Goal: Transaction & Acquisition: Obtain resource

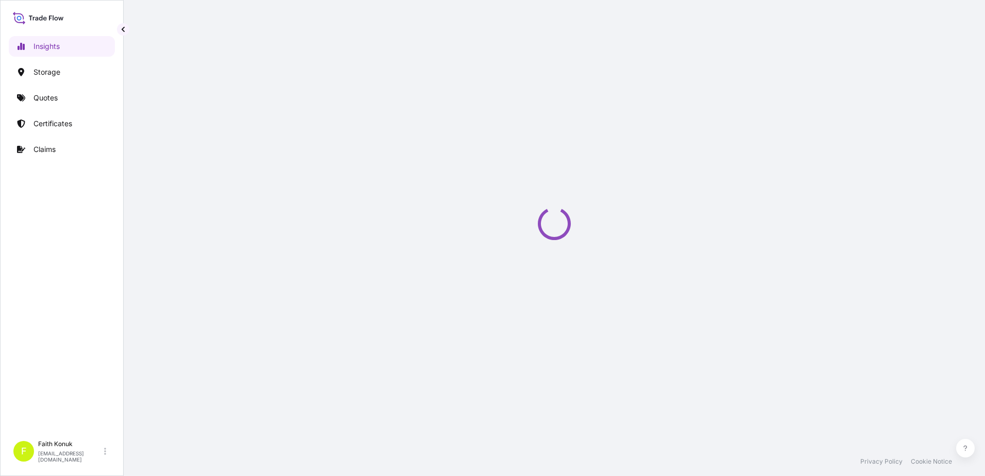
select select "2025"
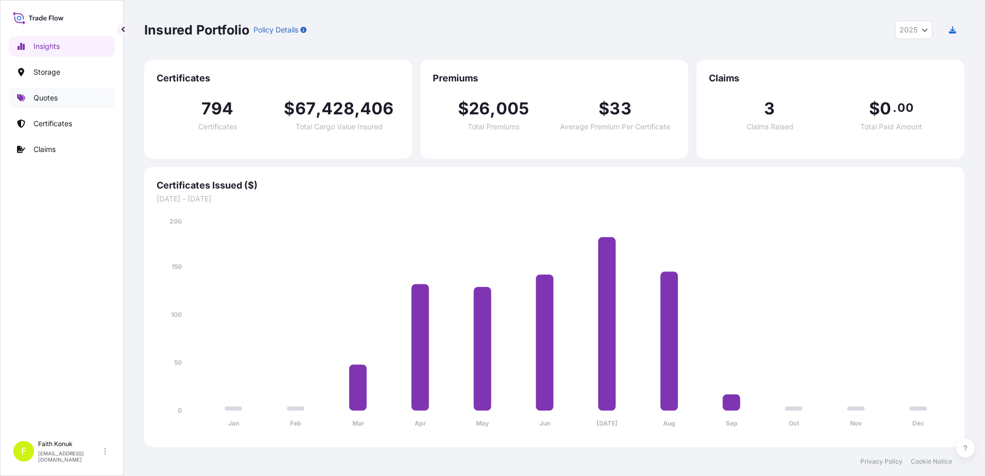
click at [56, 96] on p "Quotes" at bounding box center [45, 98] width 24 height 10
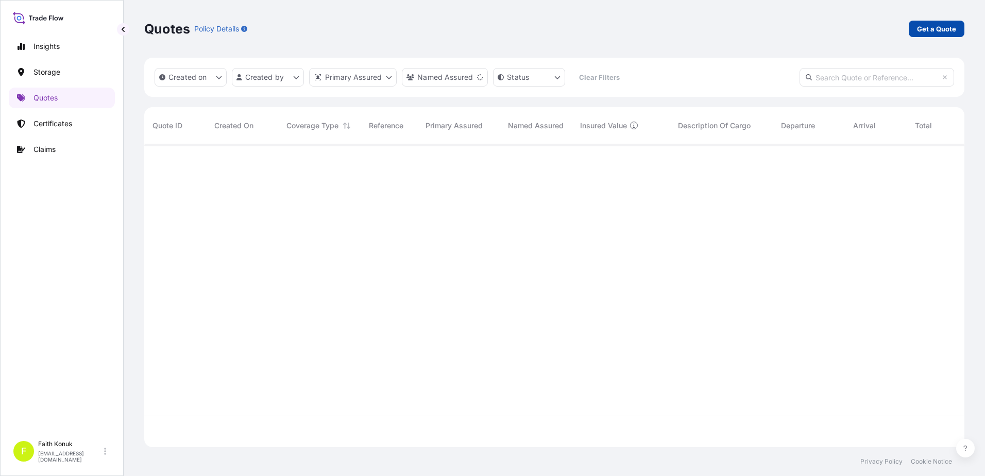
scroll to position [332, 813]
click at [940, 30] on p "Get a Quote" at bounding box center [936, 29] width 39 height 10
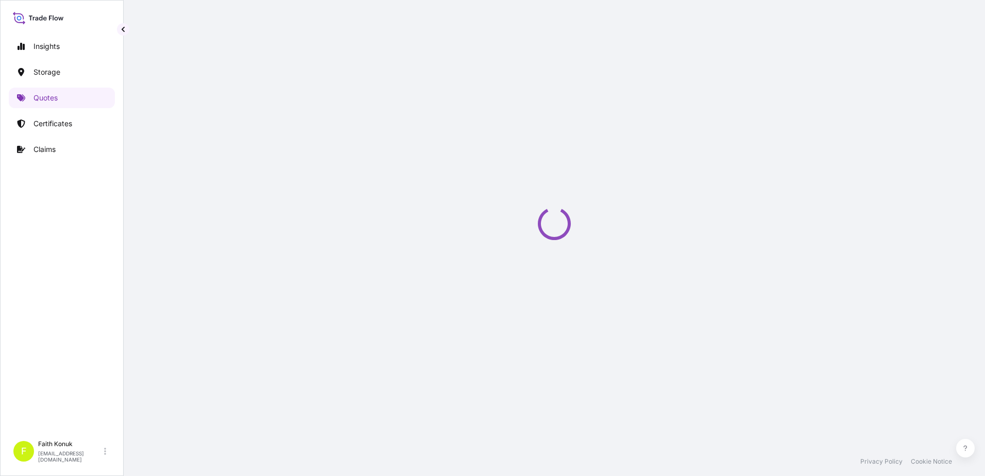
select select "Water"
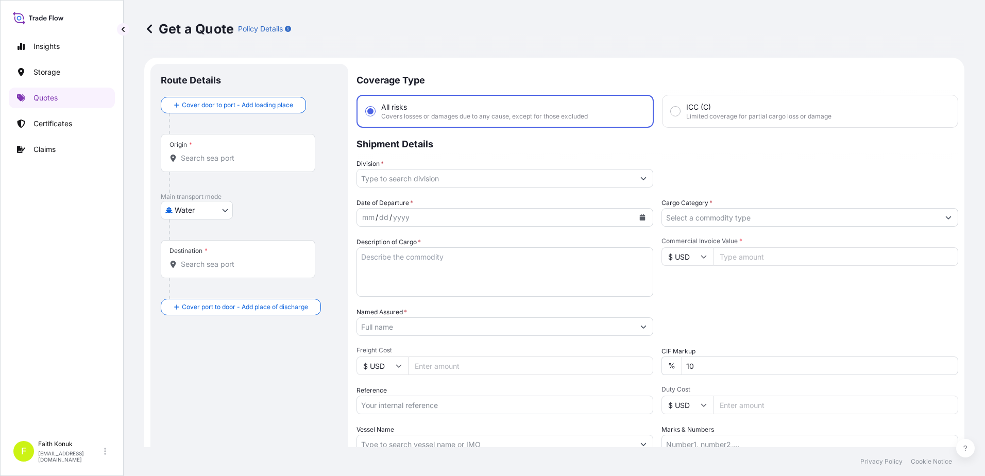
scroll to position [16, 0]
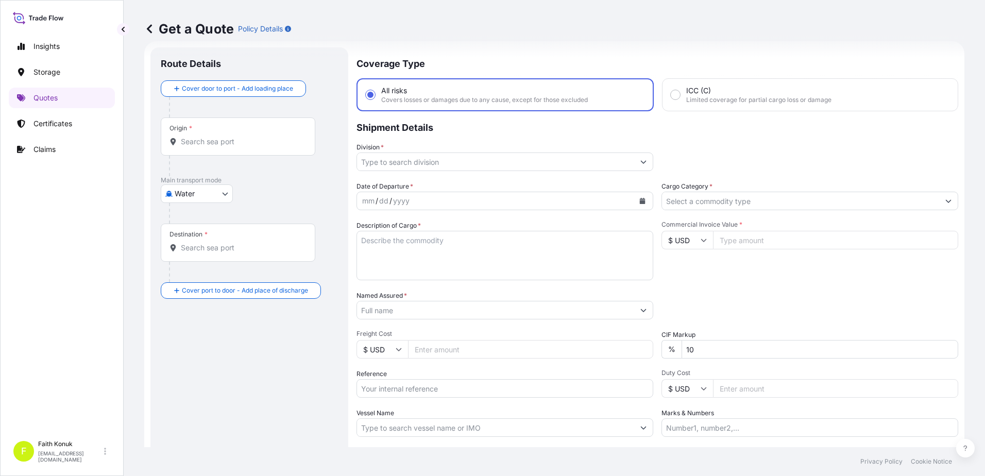
click at [232, 149] on div "Origin *" at bounding box center [238, 136] width 155 height 38
click at [232, 147] on input "Origin *" at bounding box center [242, 142] width 122 height 10
paste input "[GEOGRAPHIC_DATA]"
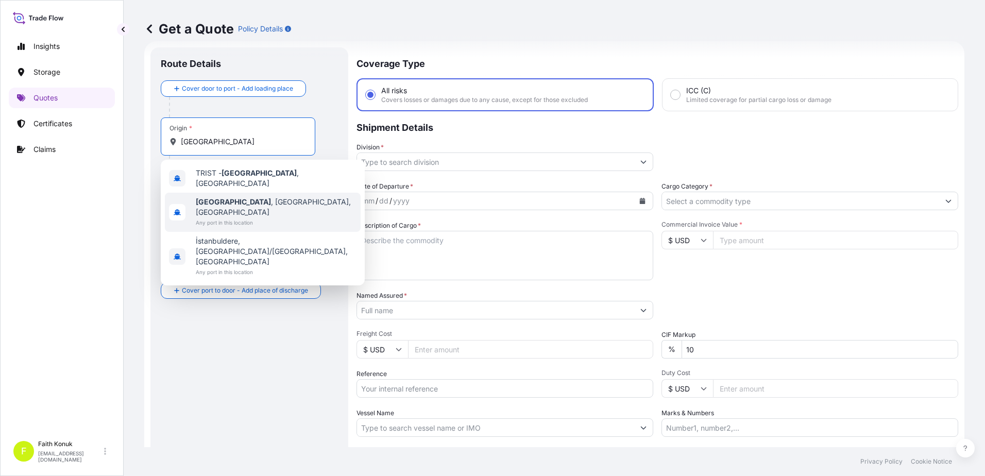
click at [236, 217] on span "Any port in this location" at bounding box center [276, 222] width 161 height 10
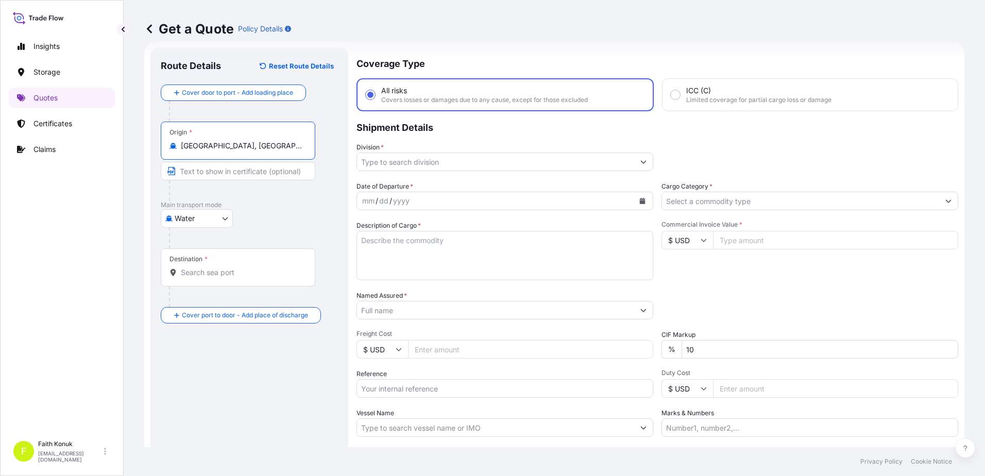
type input "[GEOGRAPHIC_DATA], [GEOGRAPHIC_DATA], [GEOGRAPHIC_DATA]"
click at [308, 222] on div "Water Air Water Inland" at bounding box center [249, 218] width 177 height 19
click at [244, 278] on div "Destination *" at bounding box center [238, 267] width 155 height 38
click at [244, 278] on input "Destination *" at bounding box center [242, 272] width 122 height 10
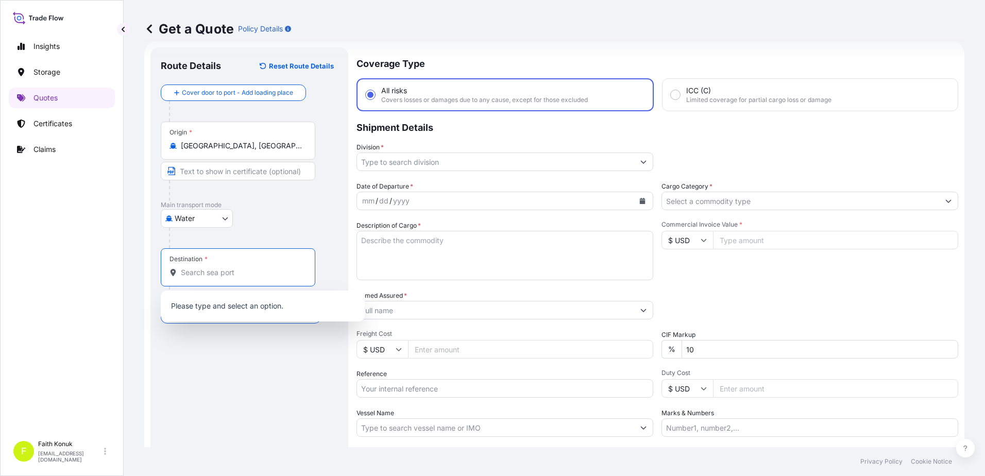
paste input "[GEOGRAPHIC_DATA], [GEOGRAPHIC_DATA]"
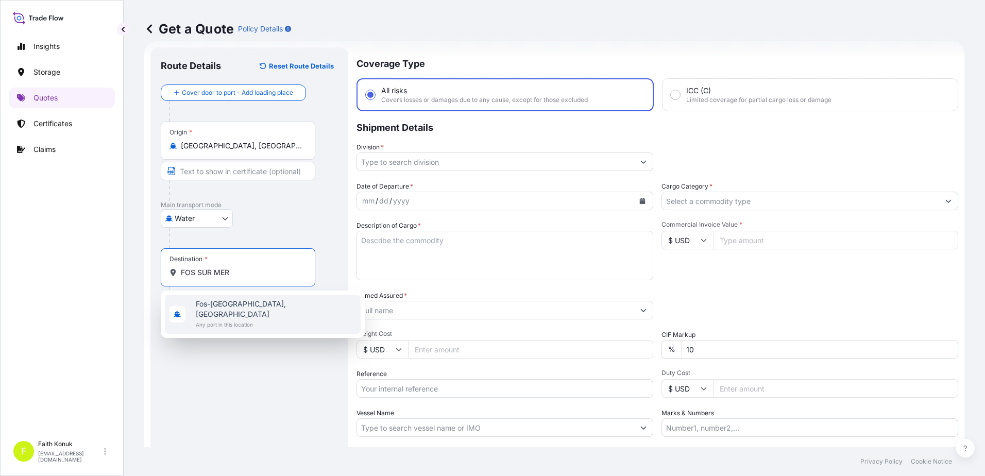
click at [258, 310] on div "[GEOGRAPHIC_DATA], [GEOGRAPHIC_DATA] Any port in this location" at bounding box center [276, 314] width 161 height 31
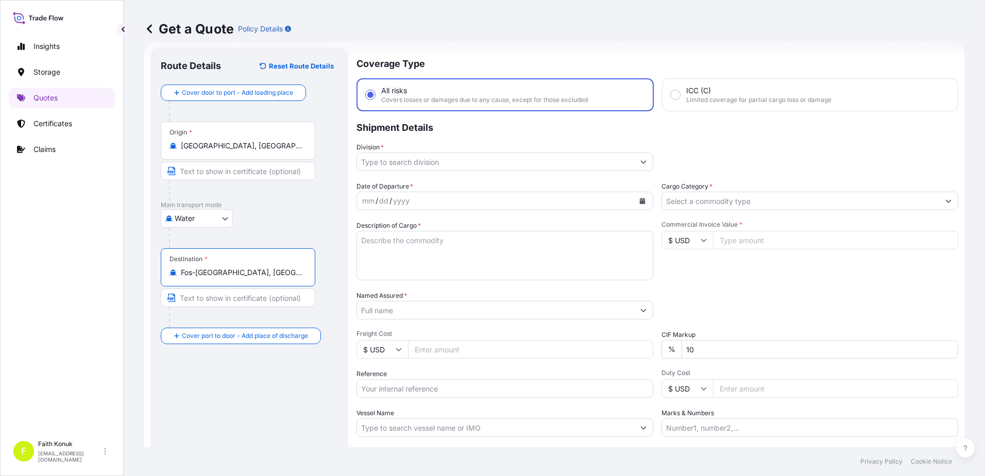
type input "Fos-[GEOGRAPHIC_DATA], [GEOGRAPHIC_DATA]"
click at [285, 395] on div "Route Details Reset Route Details Cover door to port - Add loading place Place …" at bounding box center [249, 281] width 177 height 446
click at [415, 161] on input "Division *" at bounding box center [495, 162] width 277 height 19
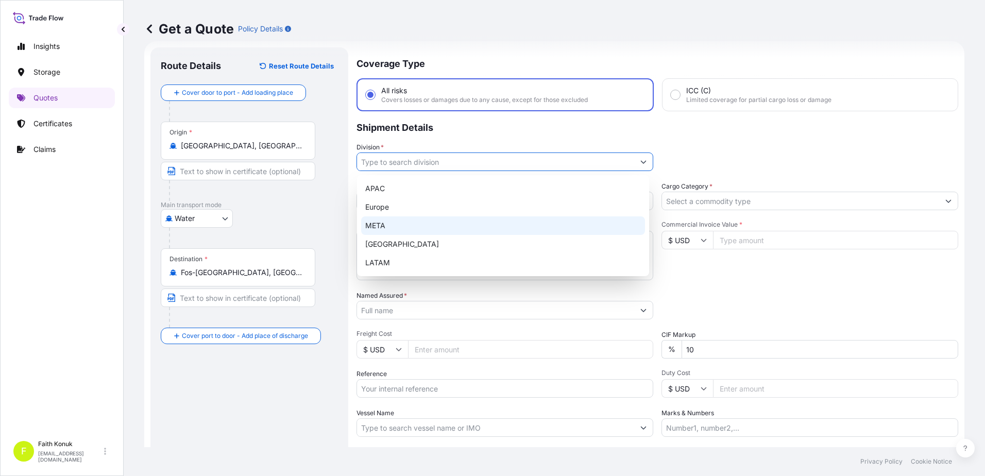
click at [390, 220] on div "META" at bounding box center [503, 225] width 284 height 19
type input "META"
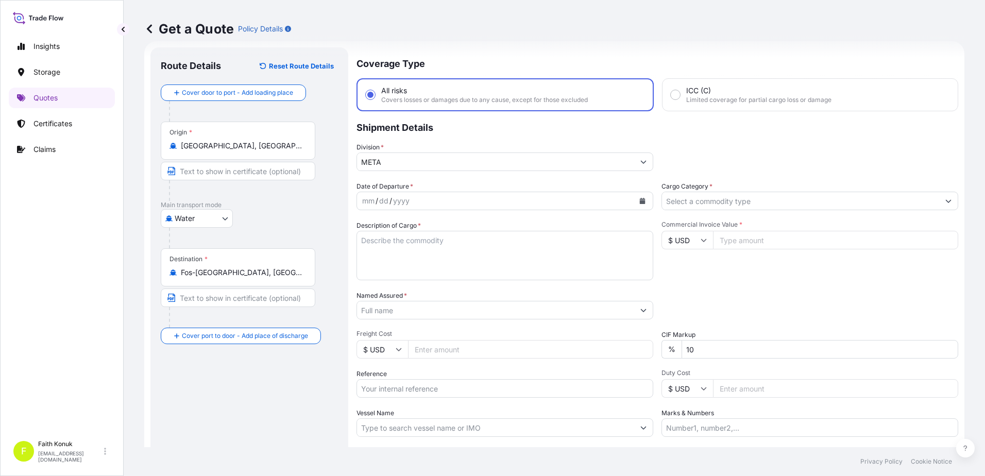
click at [445, 132] on p "Shipment Details" at bounding box center [658, 126] width 602 height 31
click at [640, 201] on icon "Calendar" at bounding box center [643, 201] width 6 height 6
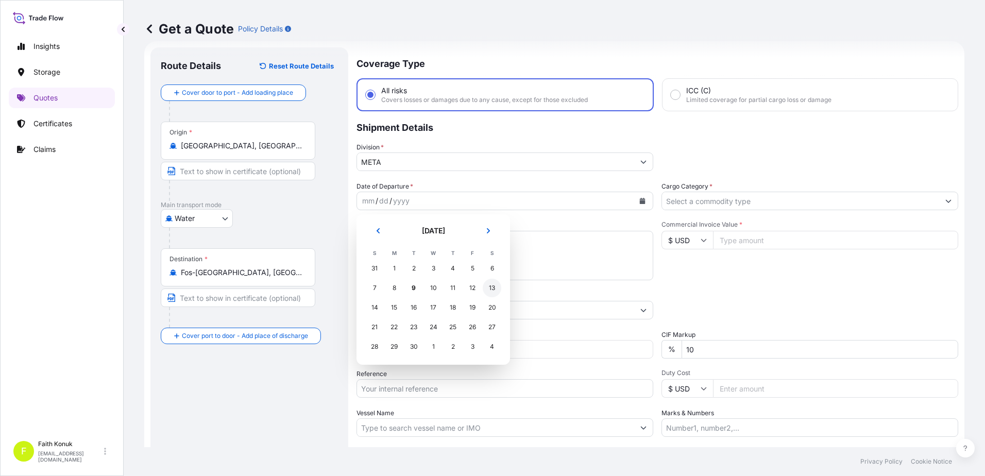
click at [498, 286] on div "13" at bounding box center [492, 288] width 19 height 19
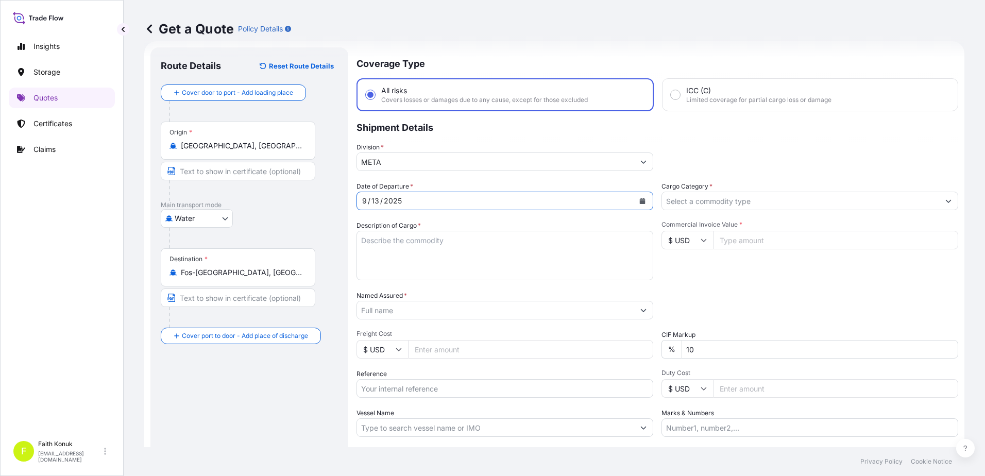
click at [388, 241] on textarea "Description of Cargo *" at bounding box center [505, 255] width 297 height 49
click at [401, 242] on textarea "Description of Cargo *" at bounding box center [505, 255] width 297 height 49
paste textarea "ANTI-FOGGED PLASTIC FOOD CONTAINER 750 KAP / Brüt : 5090 KG"
click at [373, 264] on textarea "ANTI-FOGGED PLASTIC FOOD CONTAINER 750 KAP / Brüt : 5090 KG" at bounding box center [505, 255] width 297 height 49
paste textarea "MRSU4125384"
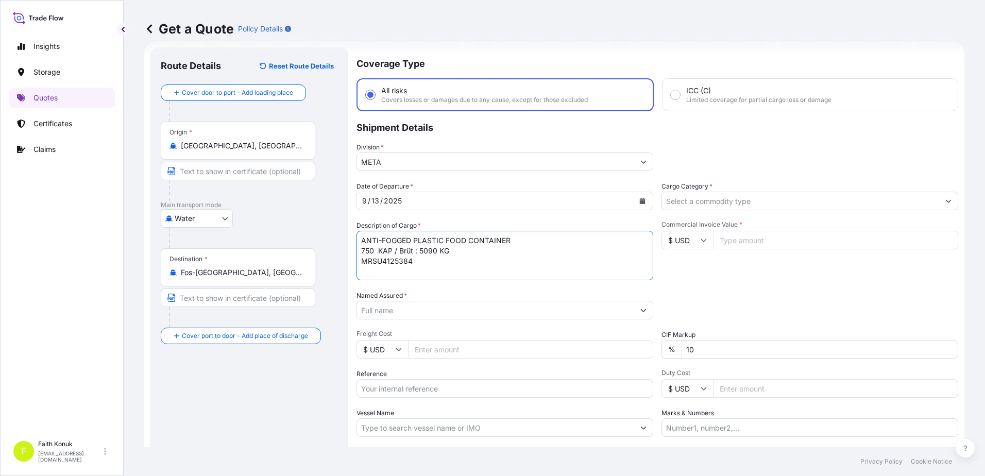
scroll to position [6, 0]
click at [484, 275] on textarea "ANTI-FOGGED PLASTIC FOOD CONTAINER 750 KAP / Brüt : 5090 KG MRSU4125384 INSURAN…" at bounding box center [505, 255] width 297 height 49
type textarea "ANTI-FOGGED PLASTIC FOOD CONTAINER 750 KAP / Brüt : 5090 KG MRSU4125384 INSURAN…"
click at [424, 318] on input "Named Assured *" at bounding box center [495, 310] width 277 height 19
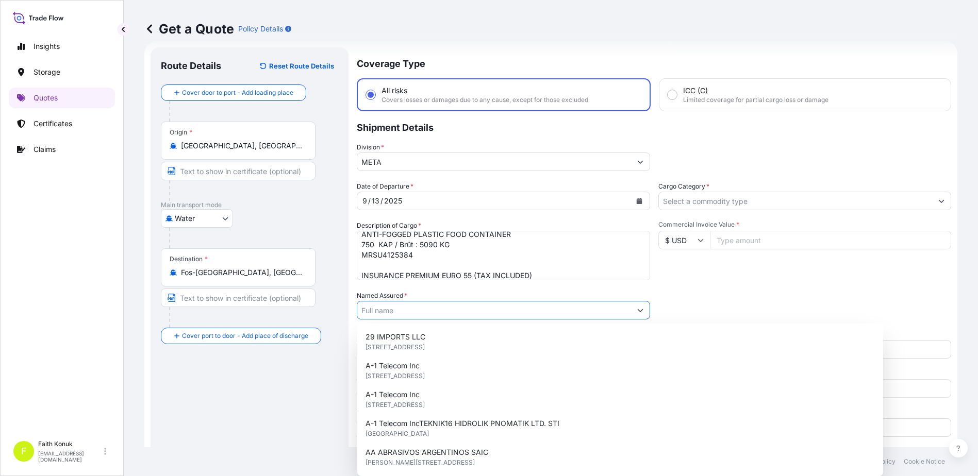
click at [422, 310] on input "Named Assured *" at bounding box center [494, 310] width 274 height 19
paste input "YOM VAKUM AMBALAJ SANAYI VE [MEDICAL_DATA]. LTD.STI"
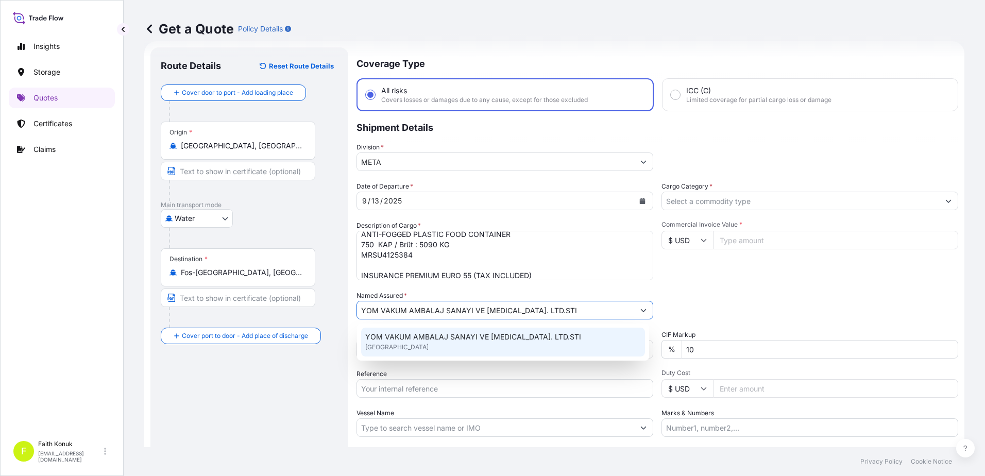
click at [429, 340] on span "YOM VAKUM AMBALAJ SANAYI VE [MEDICAL_DATA]. LTD.STI" at bounding box center [473, 337] width 216 height 10
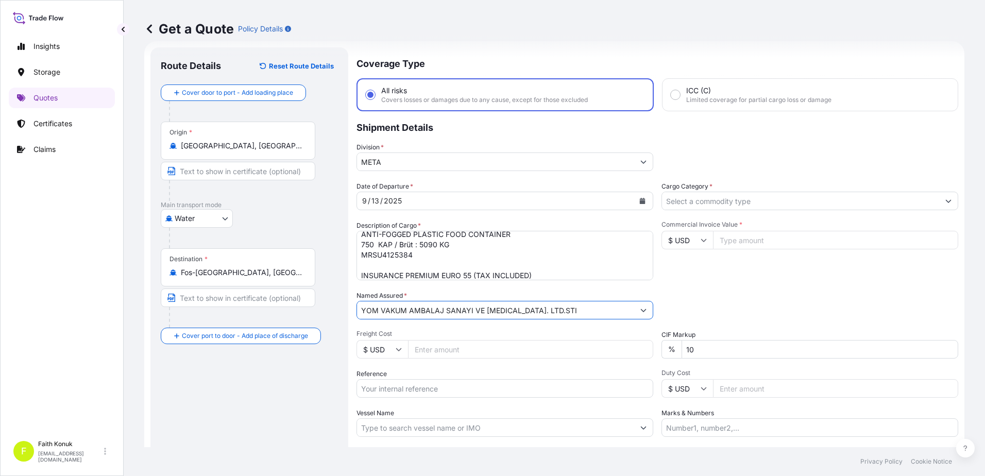
type input "YOM VAKUM AMBALAJ SANAYI VE [MEDICAL_DATA]. LTD.STI"
click at [424, 330] on span "Freight Cost" at bounding box center [505, 334] width 297 height 8
click at [424, 340] on input "Freight Cost" at bounding box center [530, 349] width 245 height 19
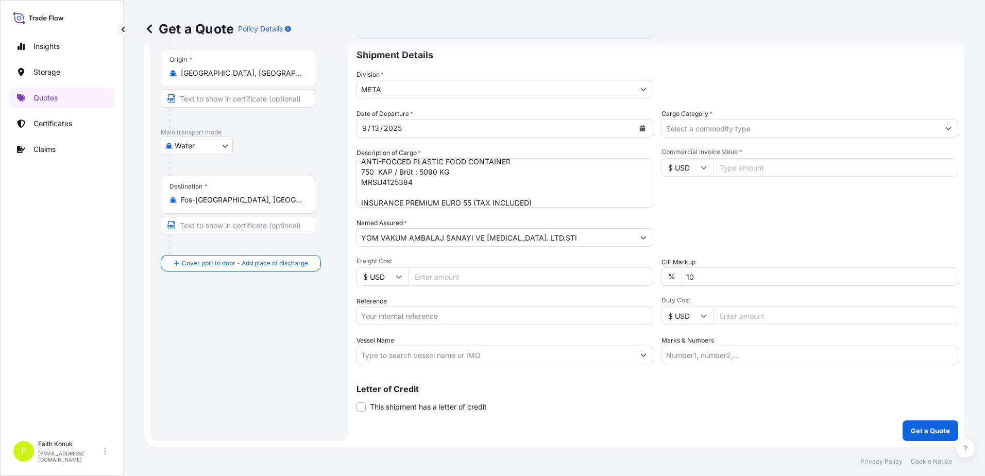
click at [402, 312] on input "Reference" at bounding box center [505, 316] width 297 height 19
paste input "2501777112"
type input "2501777112"
click at [408, 358] on input "Vessel Name" at bounding box center [495, 355] width 277 height 19
paste input "[PERSON_NAME] MAERSK 537W"
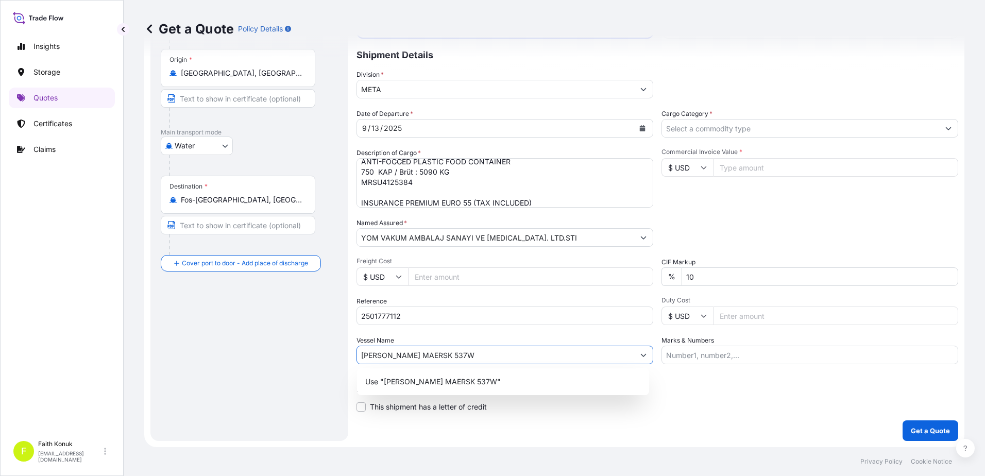
drag, startPoint x: 411, startPoint y: 351, endPoint x: 441, endPoint y: 347, distance: 29.7
click at [441, 347] on input "[PERSON_NAME] MAERSK 537W" at bounding box center [495, 355] width 277 height 19
type input "[PERSON_NAME] 537W"
click at [469, 333] on div "Date of Departure * [DATE] Cargo Category * Description of Cargo * ANTI-FOGGED …" at bounding box center [658, 237] width 602 height 256
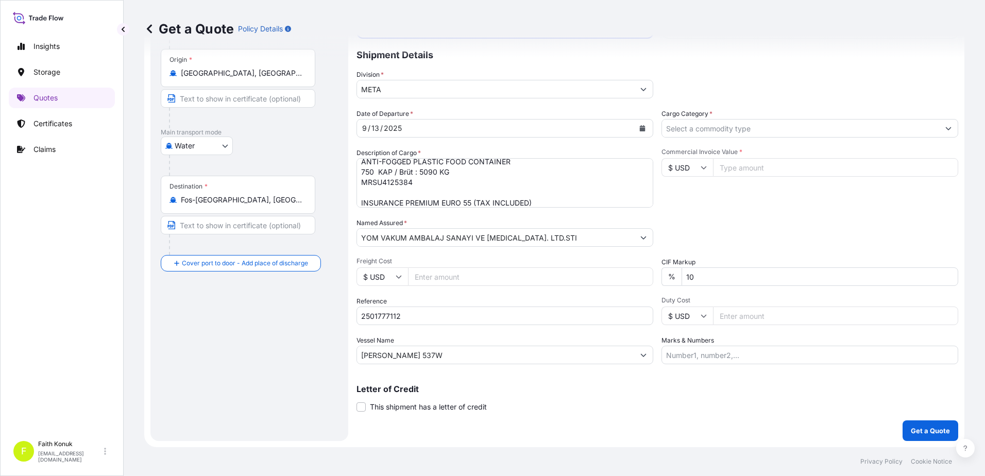
click at [689, 131] on input "Cargo Category *" at bounding box center [800, 128] width 277 height 19
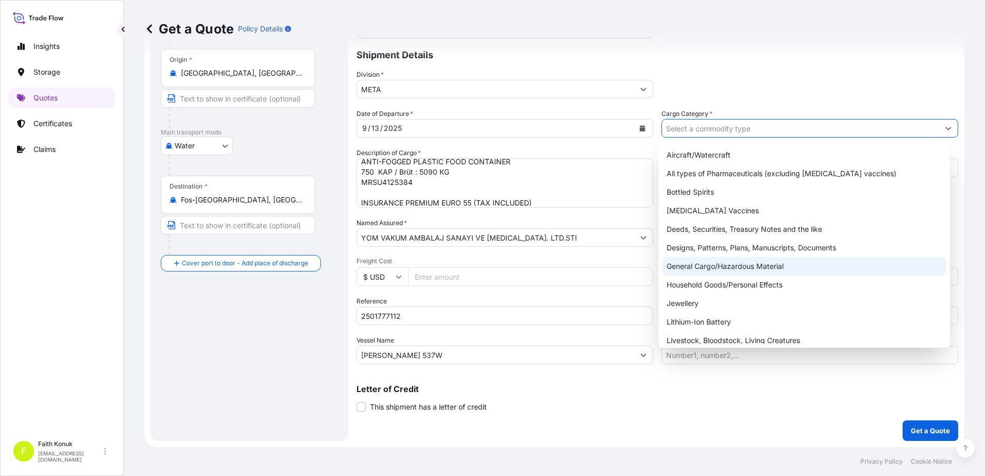
click at [697, 261] on div "General Cargo/Hazardous Material" at bounding box center [805, 266] width 284 height 19
type input "General Cargo/Hazardous Material"
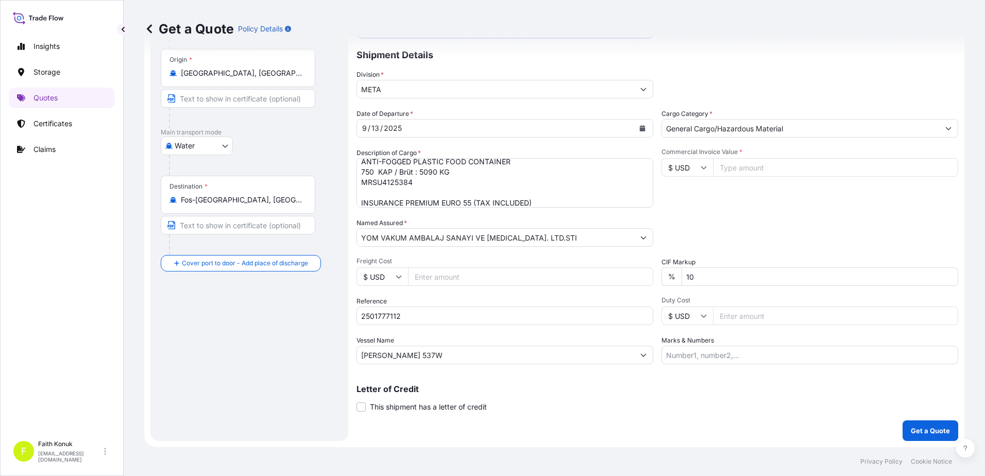
click at [718, 192] on div "Commercial Invoice Value * $ USD" at bounding box center [810, 178] width 297 height 60
click at [703, 167] on input "$ USD" at bounding box center [688, 167] width 52 height 19
click at [691, 197] on div "€ EUR" at bounding box center [683, 196] width 43 height 20
type input "€ EUR"
click at [730, 171] on input "Commercial Invoice Value *" at bounding box center [835, 167] width 245 height 19
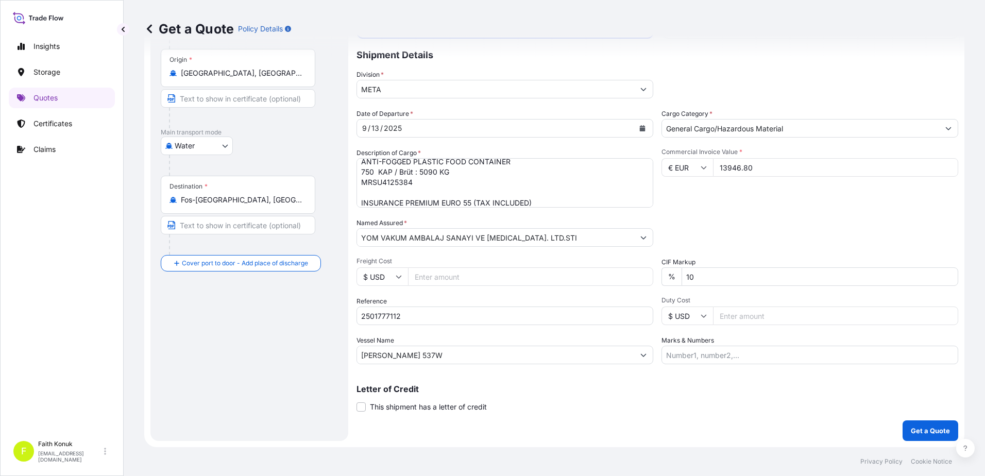
type input "13946.80"
click at [728, 209] on div "Date of Departure * [DATE] Cargo Category * General Cargo/Hazardous Material De…" at bounding box center [658, 237] width 602 height 256
drag, startPoint x: 722, startPoint y: 280, endPoint x: 579, endPoint y: 278, distance: 143.3
click at [579, 278] on div "Date of Departure * [DATE] Cargo Category * General Cargo/Hazardous Material De…" at bounding box center [658, 237] width 602 height 256
type input "0"
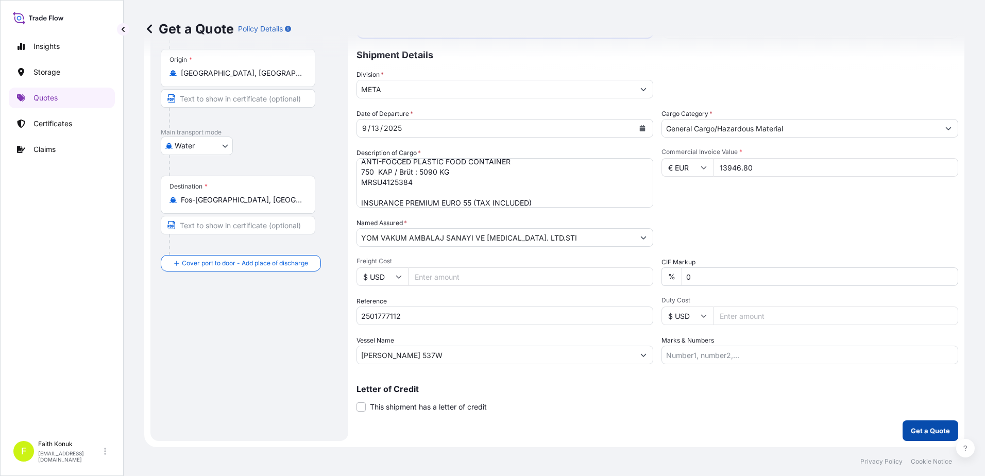
click at [926, 427] on p "Get a Quote" at bounding box center [930, 431] width 39 height 10
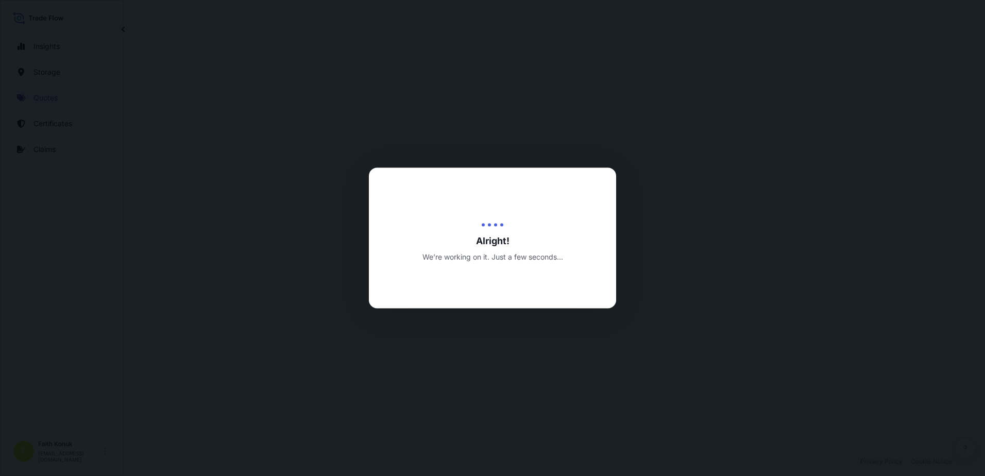
select select "Water"
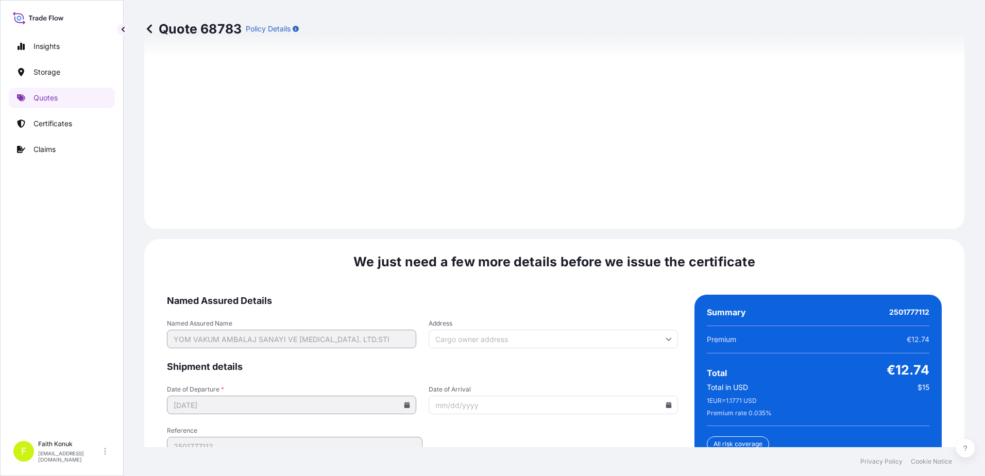
scroll to position [1520, 0]
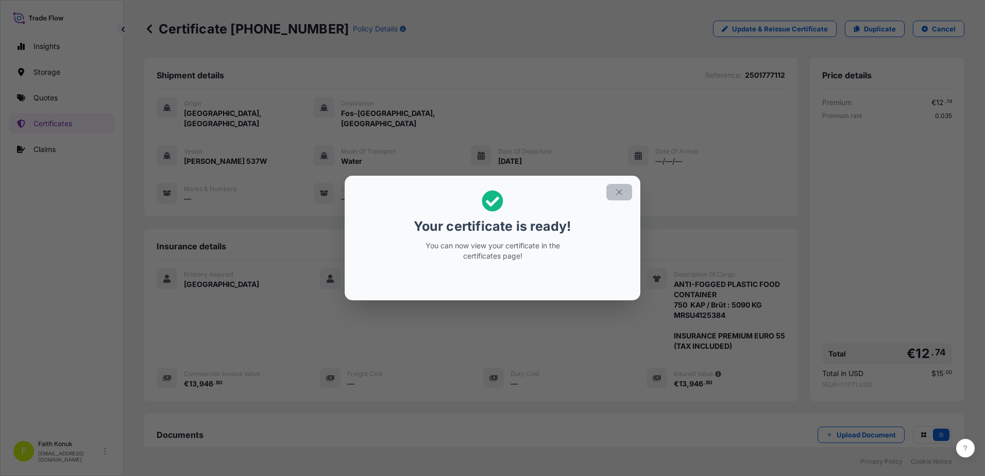
click at [617, 192] on icon "button" at bounding box center [619, 192] width 9 height 9
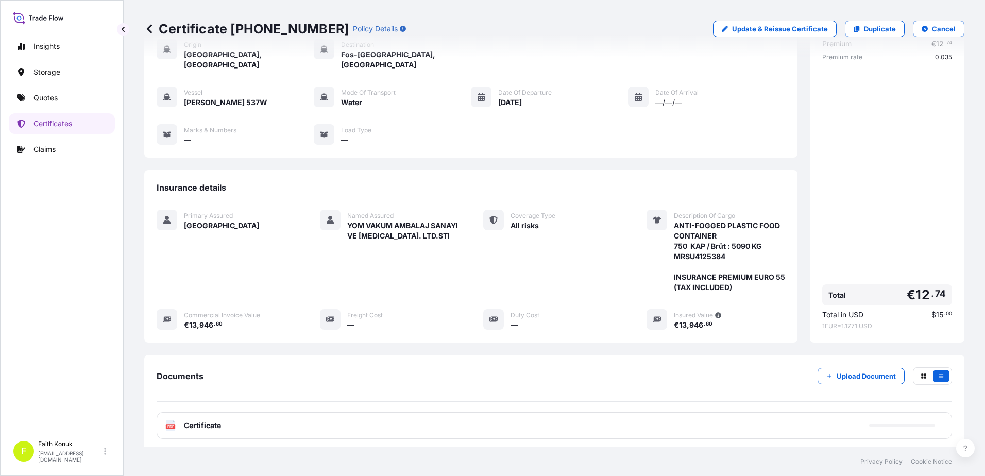
scroll to position [117, 0]
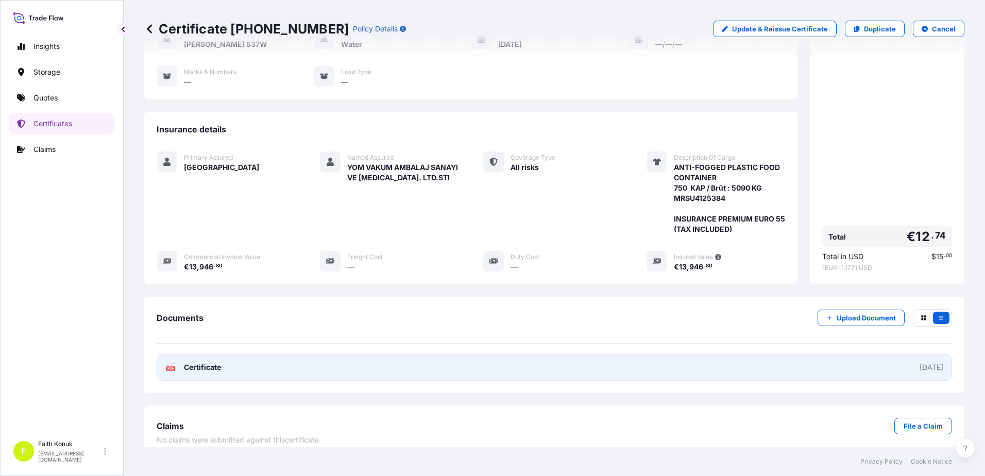
click at [170, 362] on icon at bounding box center [170, 367] width 9 height 10
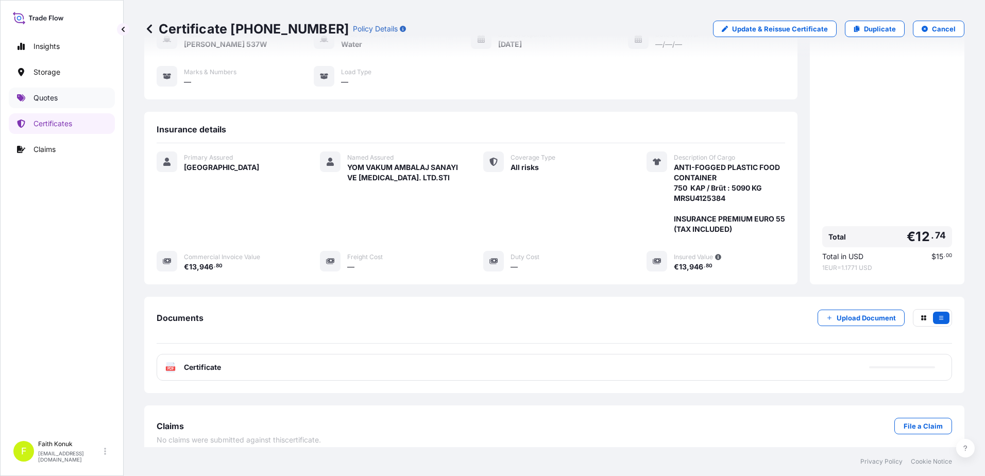
click at [48, 90] on link "Quotes" at bounding box center [62, 98] width 106 height 21
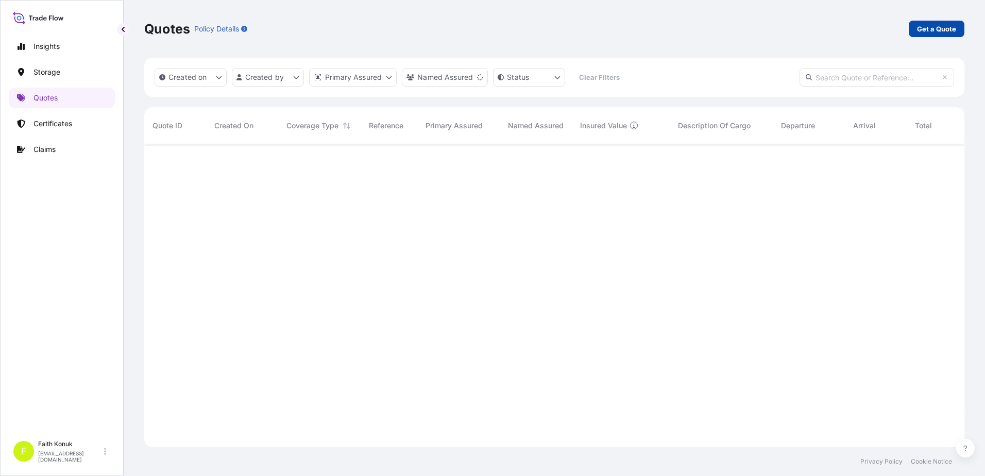
scroll to position [332, 813]
click at [923, 30] on p "Get a Quote" at bounding box center [936, 29] width 39 height 10
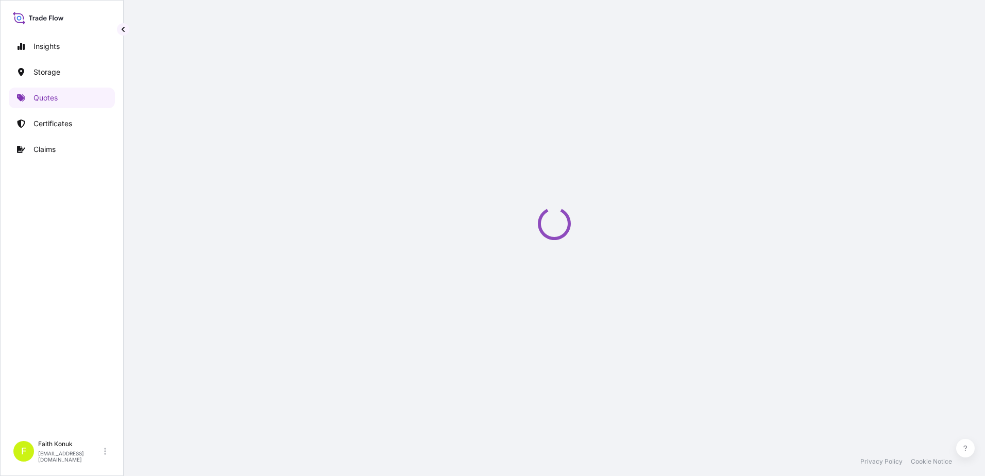
scroll to position [16, 0]
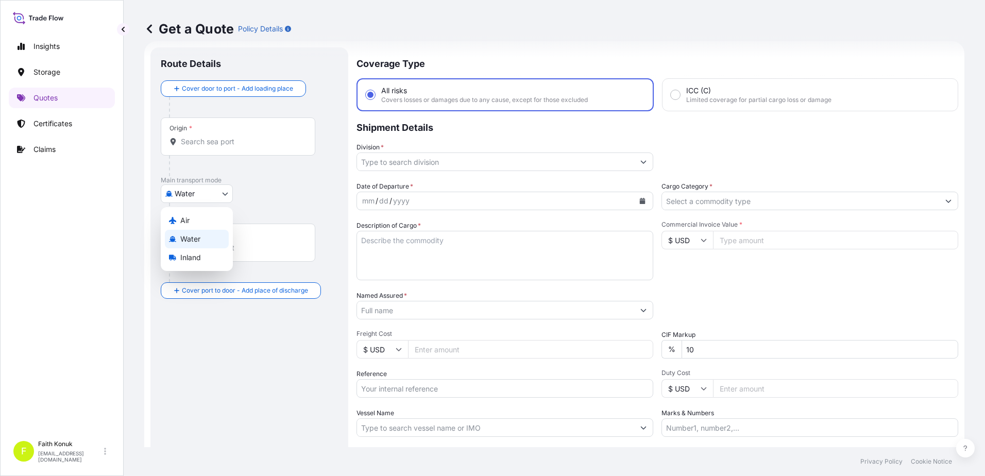
click at [189, 195] on body "Insights Storage Quotes Certificates Claims F [PERSON_NAME] [EMAIL_ADDRESS][DOM…" at bounding box center [492, 238] width 985 height 476
click at [198, 260] on span "Inland" at bounding box center [190, 258] width 21 height 10
select select "Inland"
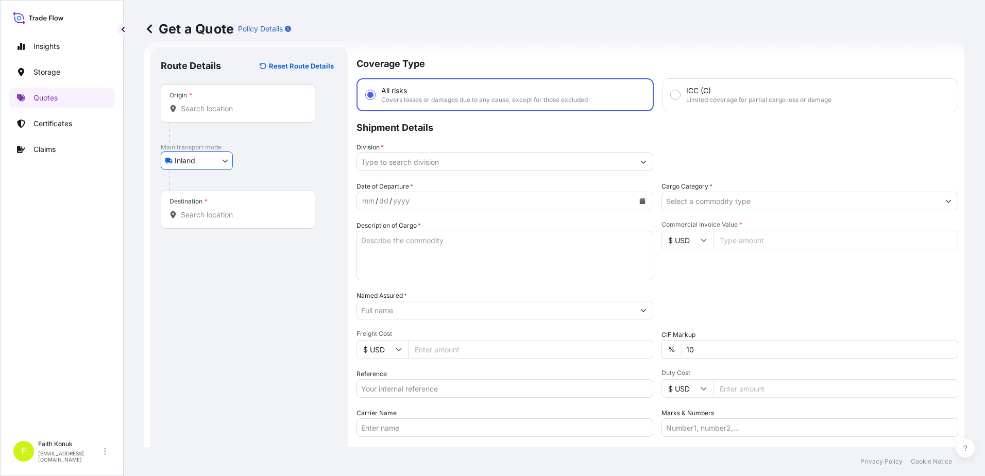
click at [257, 170] on div at bounding box center [253, 180] width 169 height 21
click at [215, 112] on input "Origin *" at bounding box center [242, 109] width 122 height 10
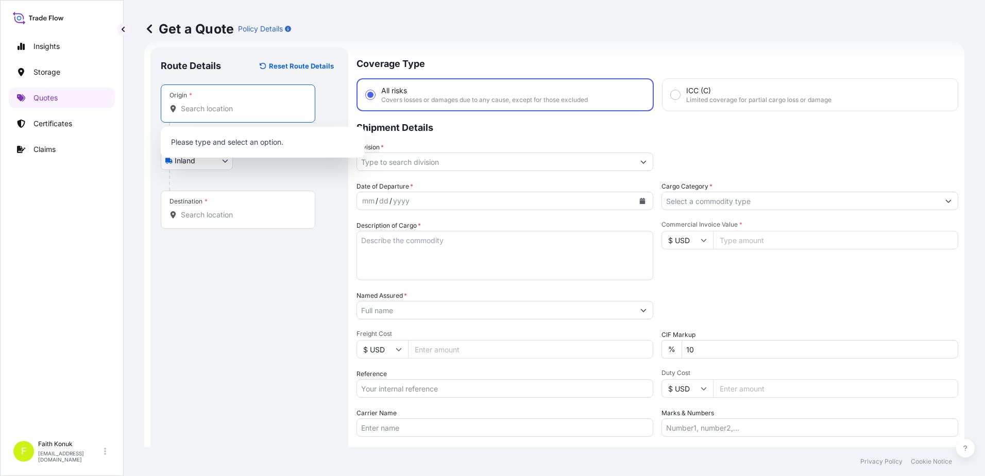
paste input "MANİSA"
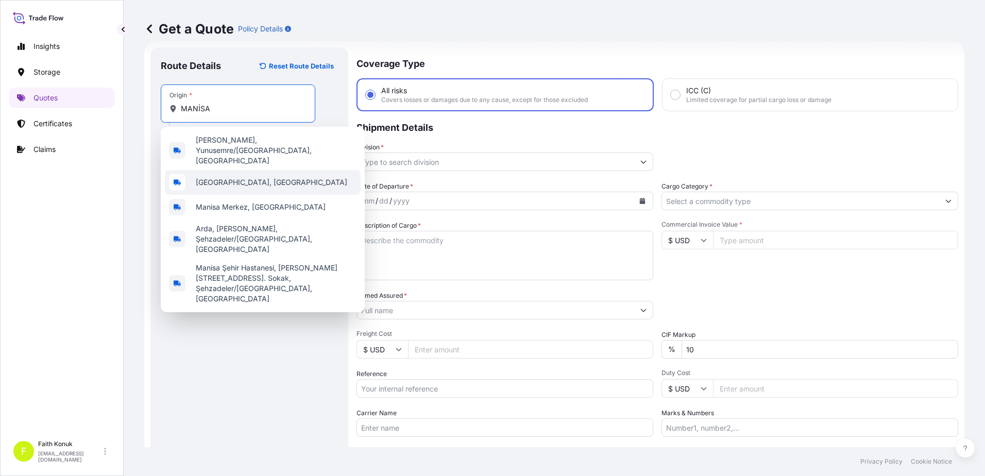
click at [239, 177] on span "[GEOGRAPHIC_DATA], [GEOGRAPHIC_DATA]" at bounding box center [272, 182] width 152 height 10
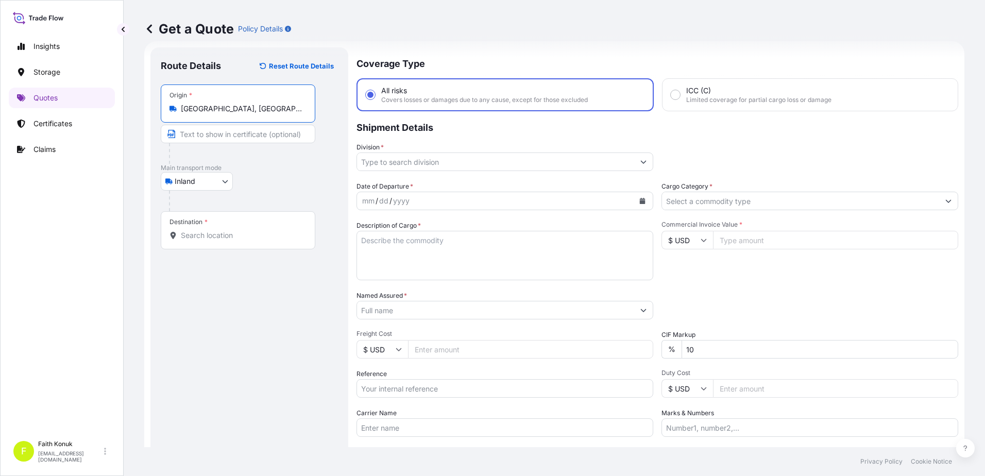
type input "[GEOGRAPHIC_DATA], [GEOGRAPHIC_DATA]"
click at [271, 169] on p "Main transport mode" at bounding box center [249, 168] width 177 height 8
click at [215, 232] on input "Destination *" at bounding box center [242, 235] width 122 height 10
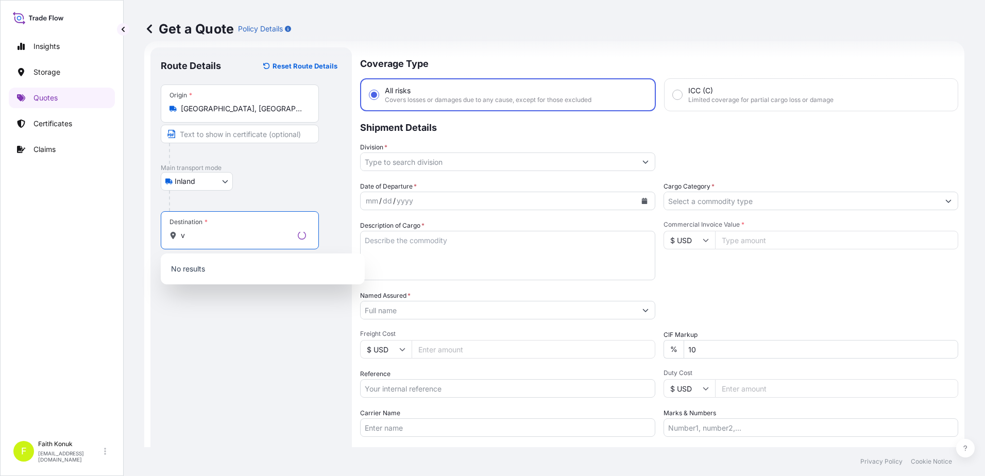
drag, startPoint x: 207, startPoint y: 235, endPoint x: 161, endPoint y: 232, distance: 46.0
click at [161, 232] on div "Destination * v" at bounding box center [240, 230] width 158 height 38
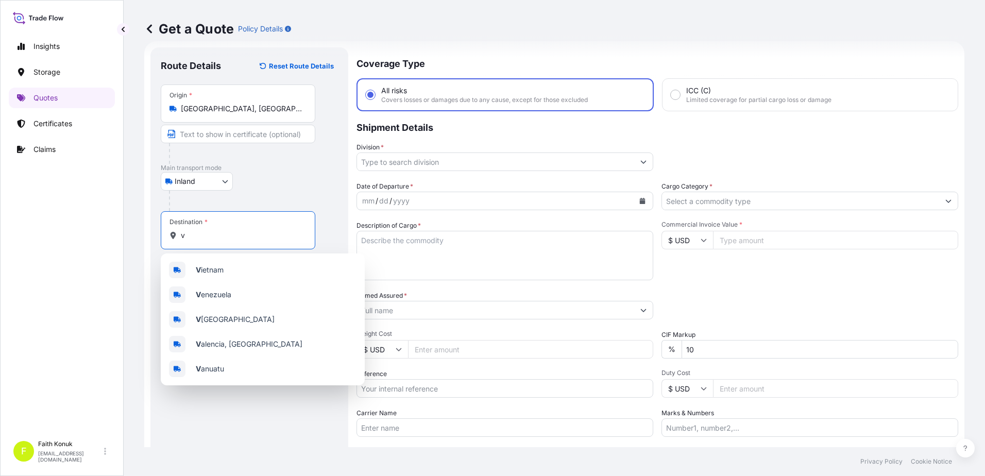
paste input "Nabeghla"
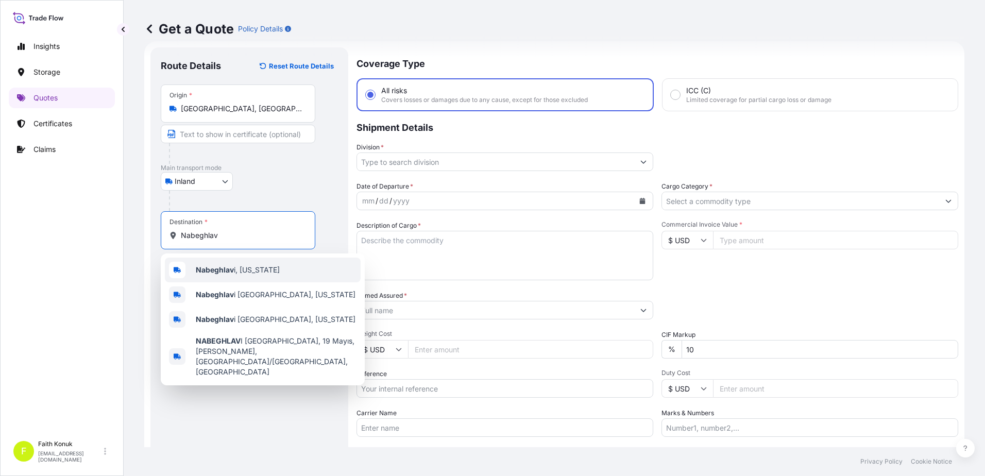
click at [254, 271] on span "Nabeghlav i, [US_STATE]" at bounding box center [238, 270] width 84 height 10
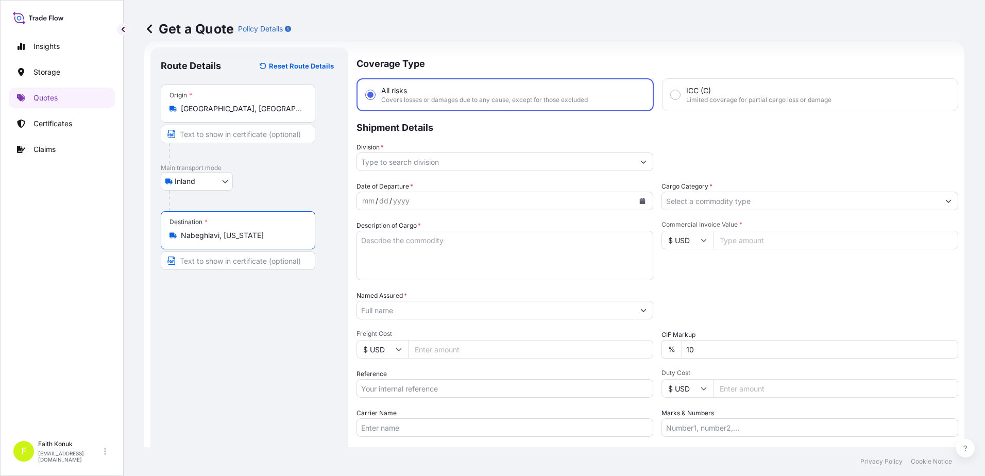
type input "Nabeghlavi, [US_STATE]"
click at [261, 190] on div "Inland Air Water Inland" at bounding box center [249, 181] width 177 height 19
click at [419, 160] on input "Division *" at bounding box center [495, 162] width 277 height 19
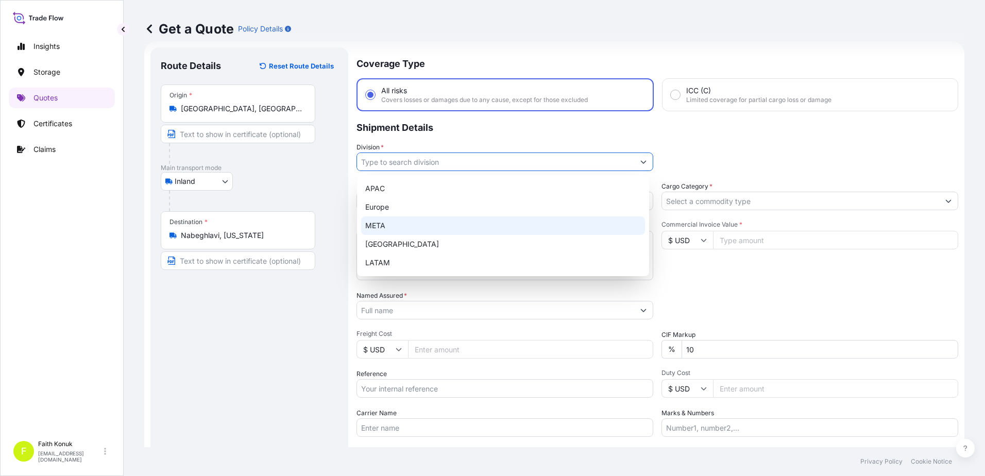
click at [401, 222] on div "META" at bounding box center [503, 225] width 284 height 19
type input "META"
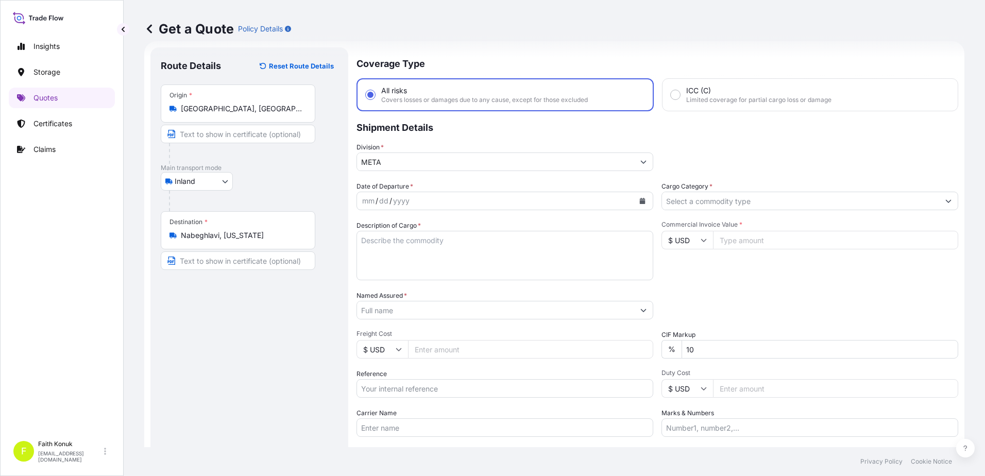
click at [457, 140] on p "Shipment Details" at bounding box center [658, 126] width 602 height 31
click at [640, 200] on icon "Calendar" at bounding box center [643, 201] width 6 height 6
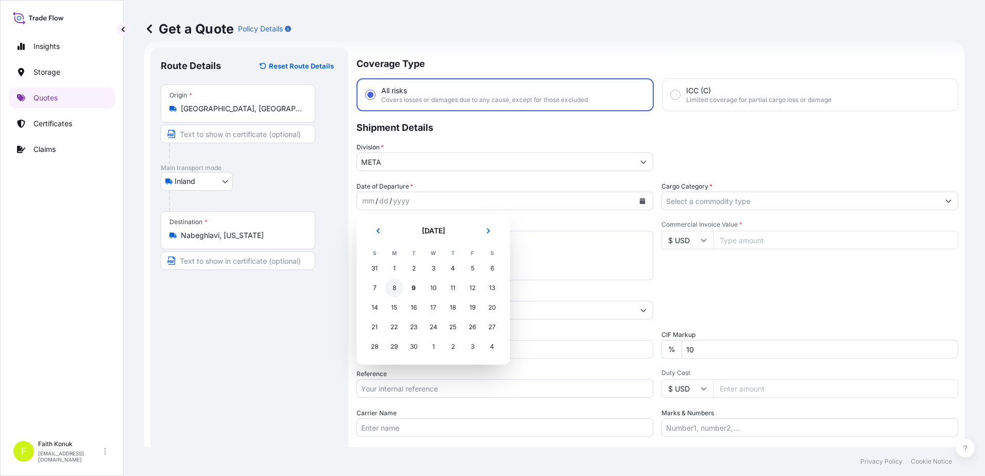
click at [397, 287] on div "8" at bounding box center [394, 288] width 19 height 19
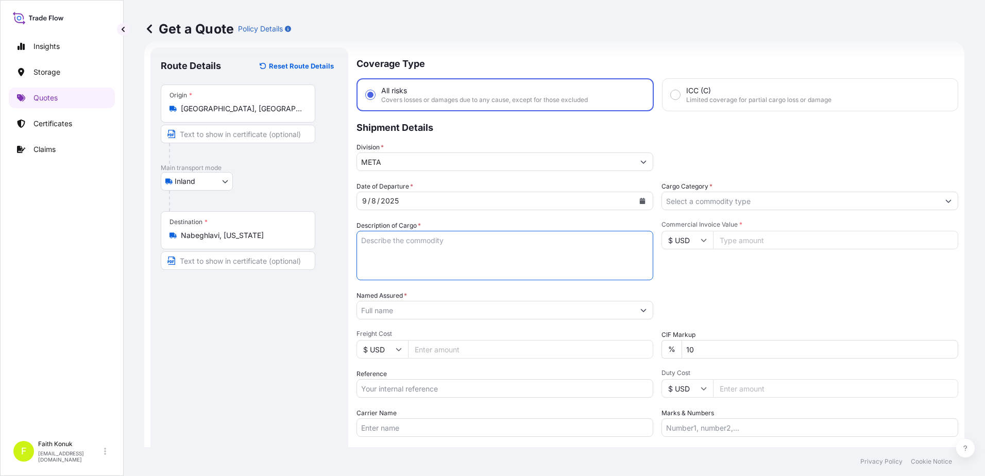
click at [394, 245] on textarea "Description of Cargo *" at bounding box center [505, 255] width 297 height 49
click at [380, 242] on textarea "Description of Cargo *" at bounding box center [505, 255] width 297 height 49
paste textarea "CAPS ALUMINIUM EMPTY BEVERAGE CANS 18 KAP - 2.396,93 KG"
click at [406, 265] on textarea "CAPS ALUMINIUM EMPTY BEVERAGE CANS 18 KAP - 2.396,93 KG" at bounding box center [505, 255] width 297 height 49
paste textarea "08 ABE 582 / 08 ABK 449"
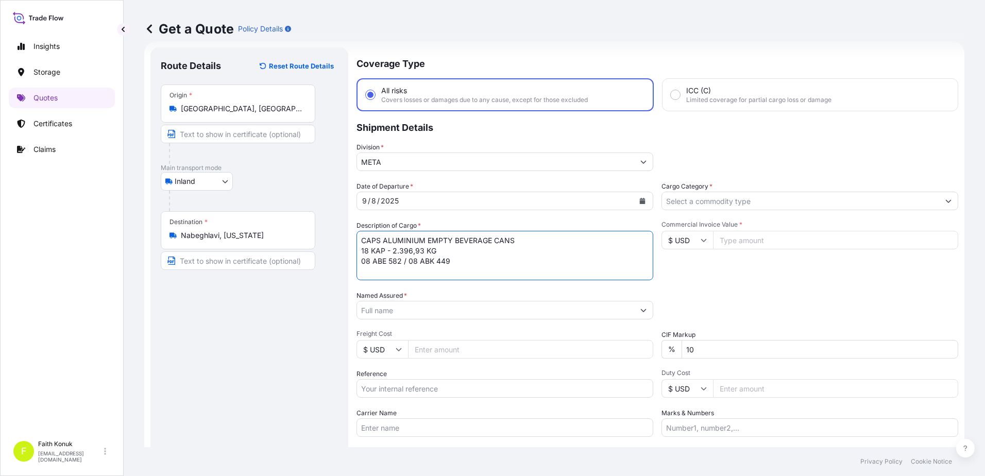
type textarea "CAPS ALUMINIUM EMPTY BEVERAGE CANS 18 KAP - 2.396,93 KG 08 ABE 582 / 08 ABK 449"
click at [374, 425] on input "Carrier Name" at bounding box center [505, 427] width 297 height 19
paste input "08 ABE 582 / 08 ABK 449"
type input "08 ABE 582 / 08 ABK 449"
click at [394, 270] on textarea "CAPS ALUMINIUM EMPTY BEVERAGE CANS 18 KAP - 2.396,93 KG 08 ABE 582 / 08 ABK 449" at bounding box center [505, 255] width 297 height 49
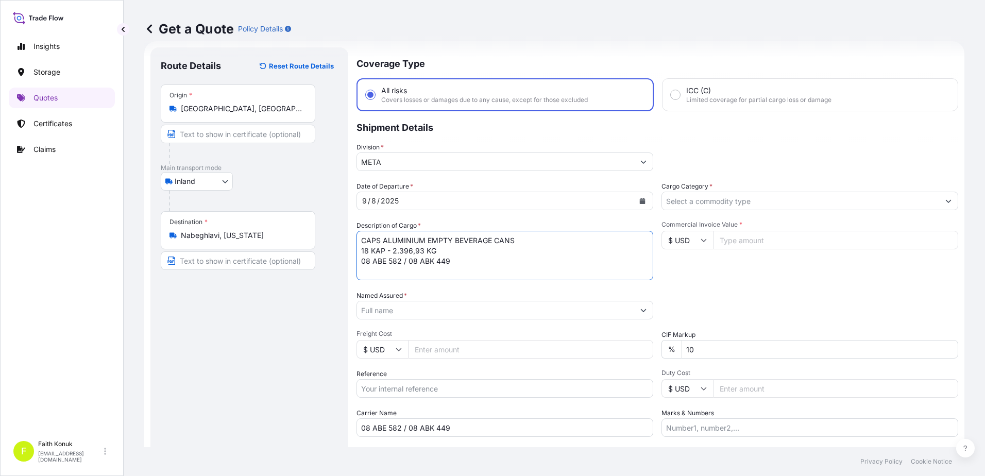
scroll to position [6, 0]
type textarea "CAPS ALUMINIUM EMPTY BEVERAGE CANS 18 KAP - 2.396,93 KG 08 ABE 582 / 08 ABK 449…"
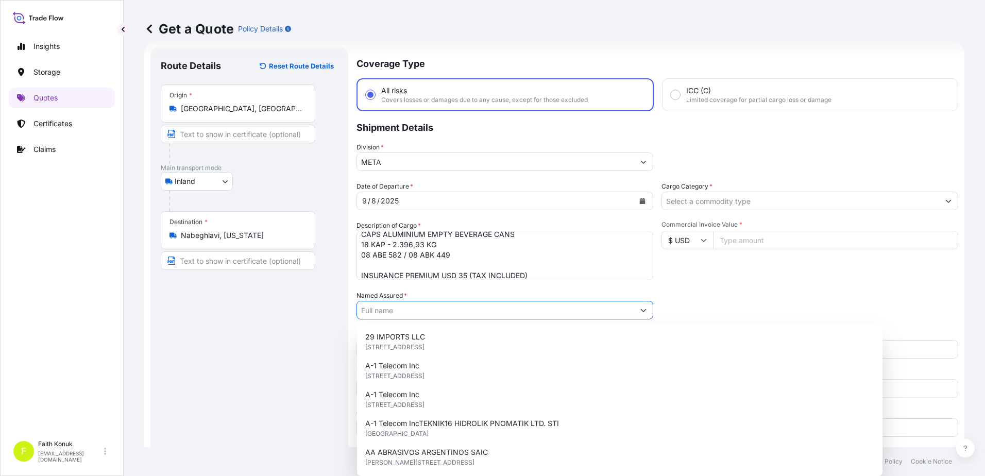
click at [417, 305] on input "Named Assured *" at bounding box center [495, 310] width 277 height 19
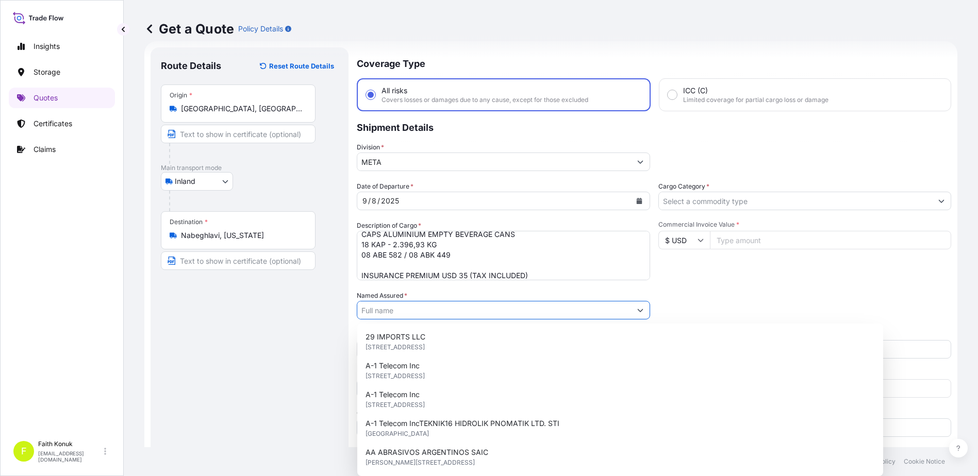
paste input "Ball Beverage Turkey Paketleme A.S."
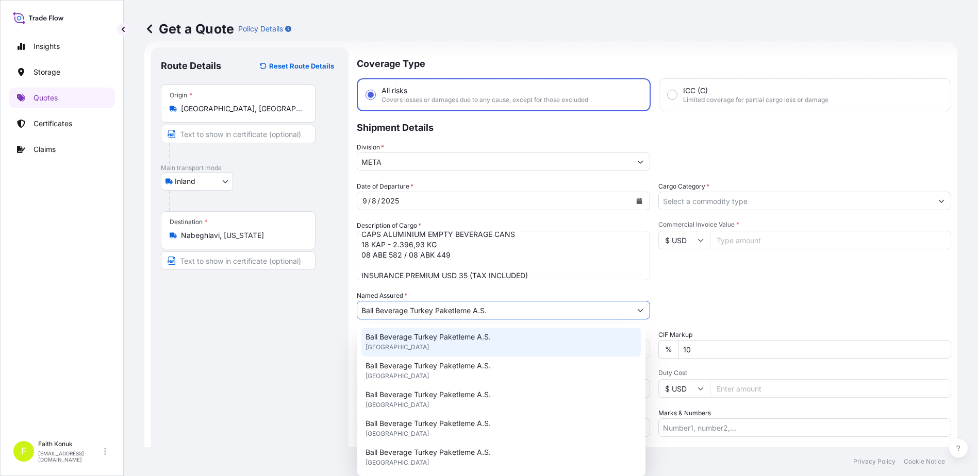
click at [424, 336] on span "Ball Beverage Turkey Paketleme A.S." at bounding box center [427, 337] width 125 height 10
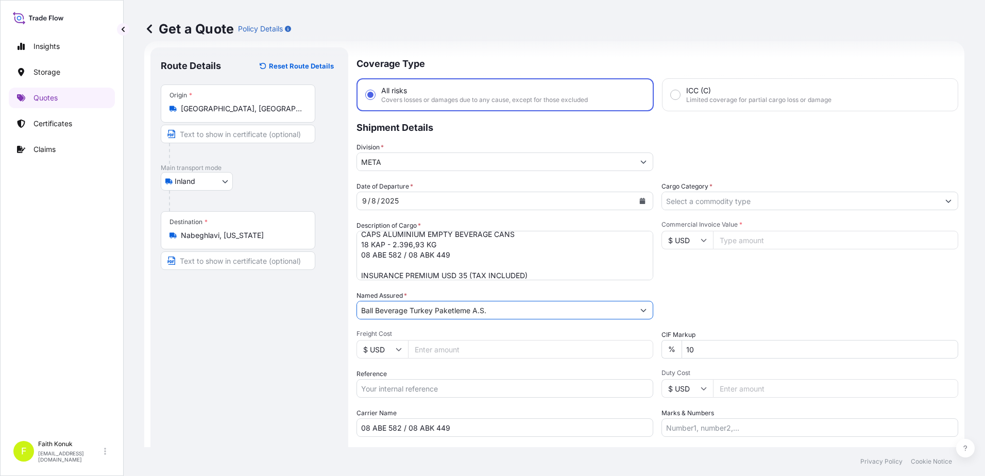
type input "Ball Beverage Turkey Paketleme A.S."
click at [452, 292] on div "Named Assured * Ball Beverage Turkey Paketleme A.S." at bounding box center [505, 305] width 297 height 29
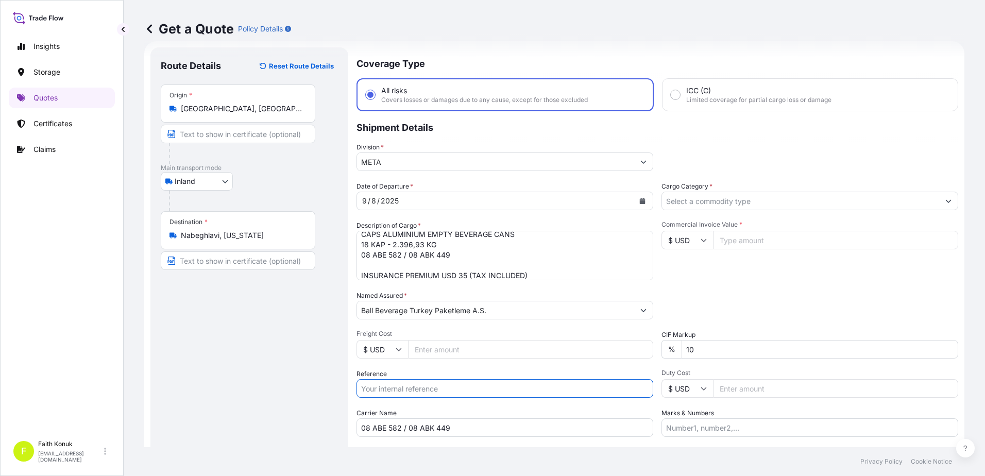
click at [396, 388] on input "Reference" at bounding box center [505, 388] width 297 height 19
paste input "2201778017"
type input "2201778017"
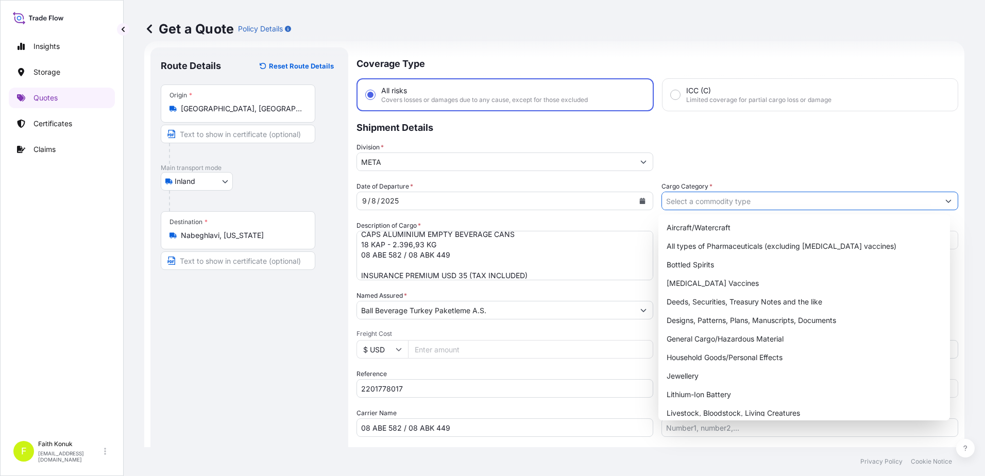
click at [685, 200] on input "Cargo Category *" at bounding box center [800, 201] width 277 height 19
click at [695, 347] on div "General Cargo/Hazardous Material" at bounding box center [805, 339] width 284 height 19
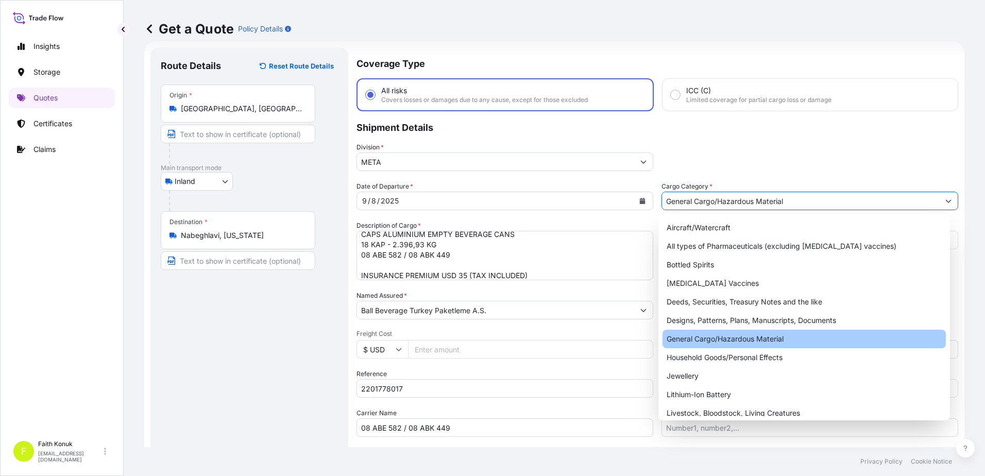
type input "General Cargo/Hazardous Material"
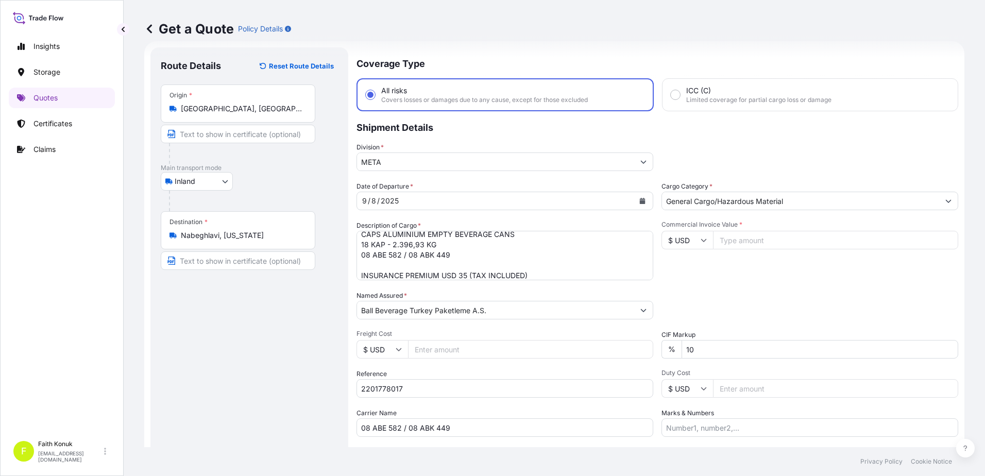
click at [724, 281] on div "Date of Departure * [DATE] Cargo Category * General Cargo/Hazardous Material De…" at bounding box center [658, 309] width 602 height 256
click at [713, 241] on input "Commercial Invoice Value *" at bounding box center [835, 240] width 245 height 19
click at [701, 241] on icon at bounding box center [704, 240] width 6 height 3
drag, startPoint x: 692, startPoint y: 270, endPoint x: 704, endPoint y: 261, distance: 15.2
click at [692, 270] on div "€ EUR" at bounding box center [683, 269] width 43 height 20
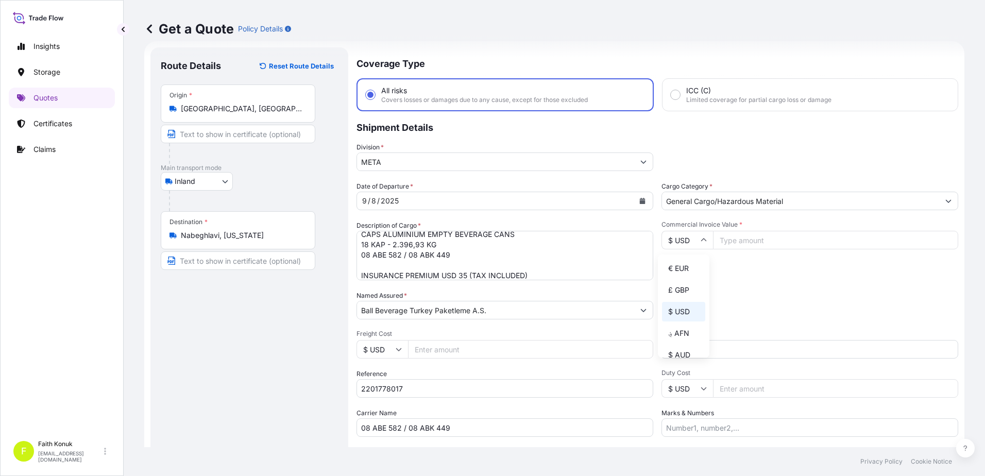
type input "€ EUR"
click at [729, 244] on input "Commercial Invoice Value *" at bounding box center [835, 240] width 245 height 19
type input "12148.62"
drag, startPoint x: 720, startPoint y: 350, endPoint x: 642, endPoint y: 345, distance: 78.5
click at [642, 345] on div "Date of Departure * [DATE] Cargo Category * General Cargo/Hazardous Material De…" at bounding box center [658, 309] width 602 height 256
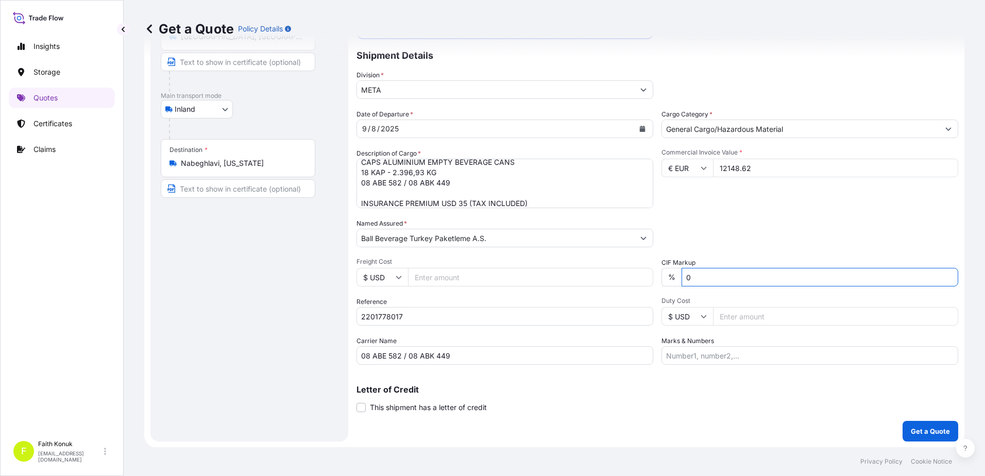
scroll to position [89, 0]
type input "0"
click at [930, 428] on p "Get a Quote" at bounding box center [930, 431] width 39 height 10
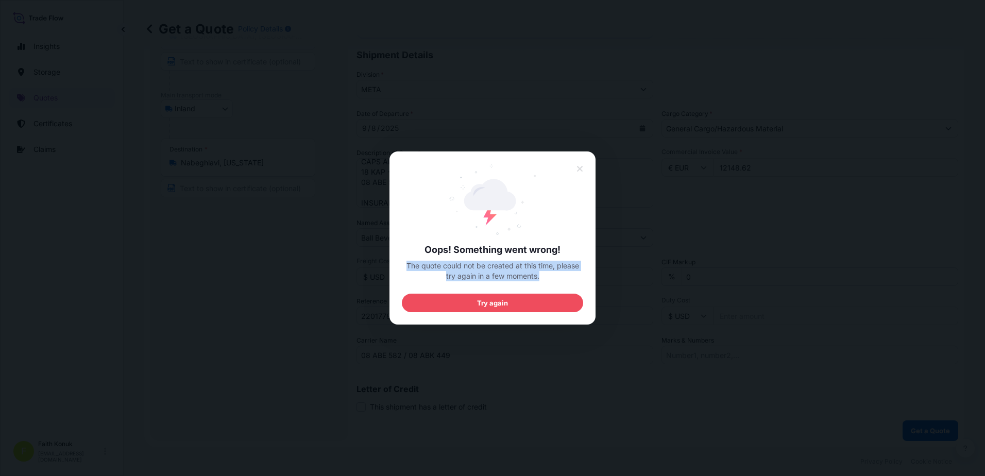
drag, startPoint x: 406, startPoint y: 264, endPoint x: 577, endPoint y: 274, distance: 171.4
click at [577, 274] on span "The quote could not be created at this time, please try again in a few moments." at bounding box center [492, 271] width 181 height 21
copy span "The quote could not be created at this time, please try again in a few moments."
click at [477, 305] on span "Try again" at bounding box center [492, 303] width 31 height 10
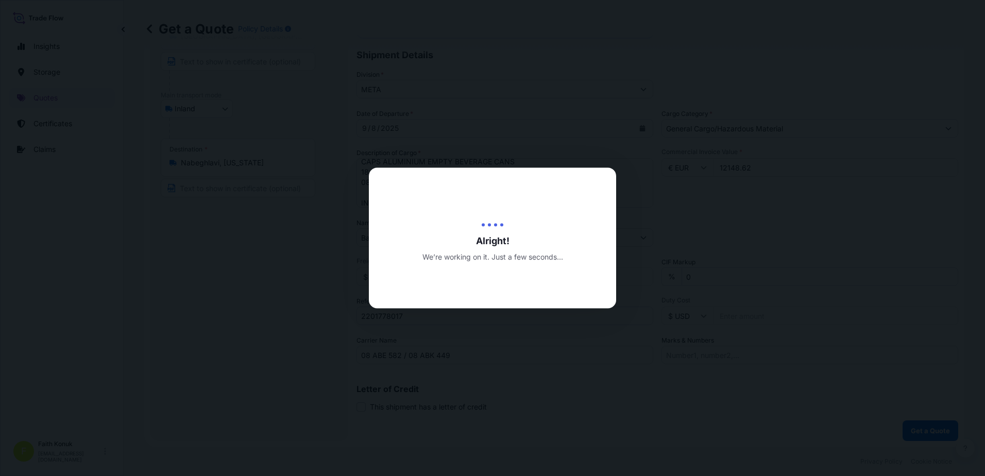
scroll to position [16, 0]
select select "Inland"
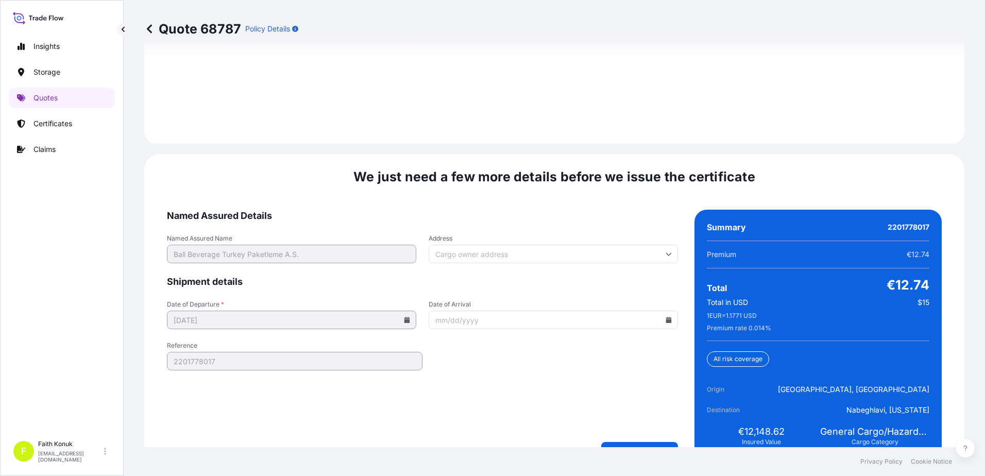
scroll to position [1520, 0]
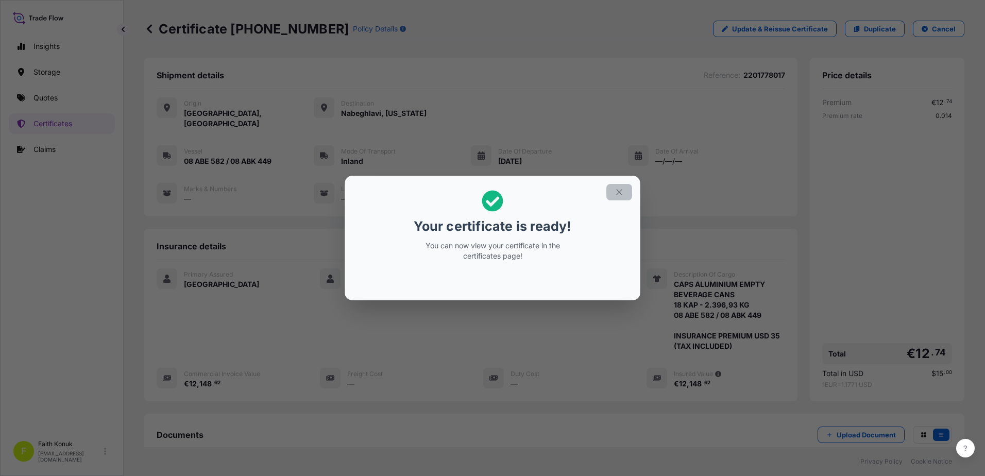
click at [619, 190] on icon "button" at bounding box center [619, 192] width 9 height 9
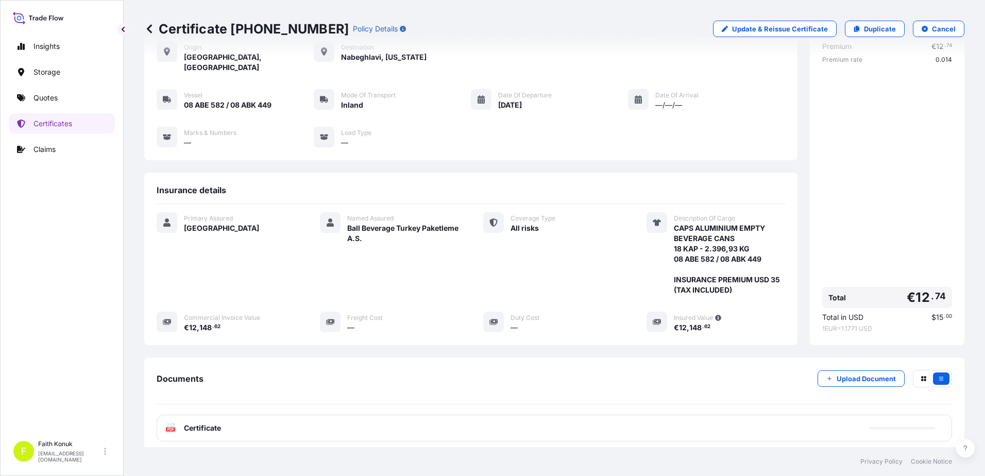
scroll to position [117, 0]
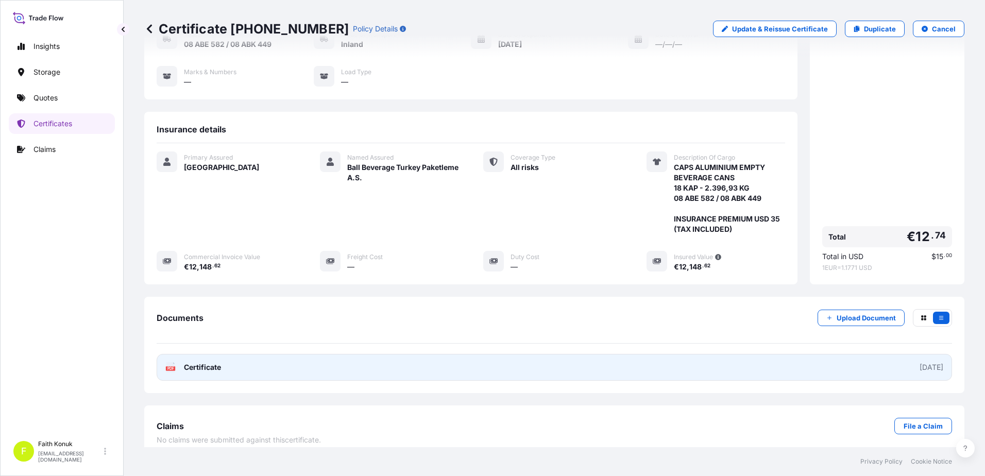
click at [170, 362] on icon at bounding box center [170, 367] width 9 height 10
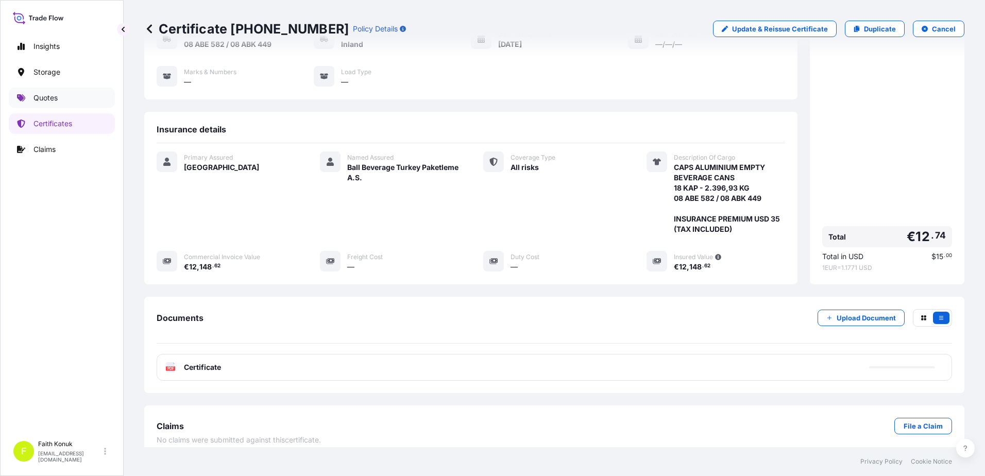
click at [62, 99] on link "Quotes" at bounding box center [62, 98] width 106 height 21
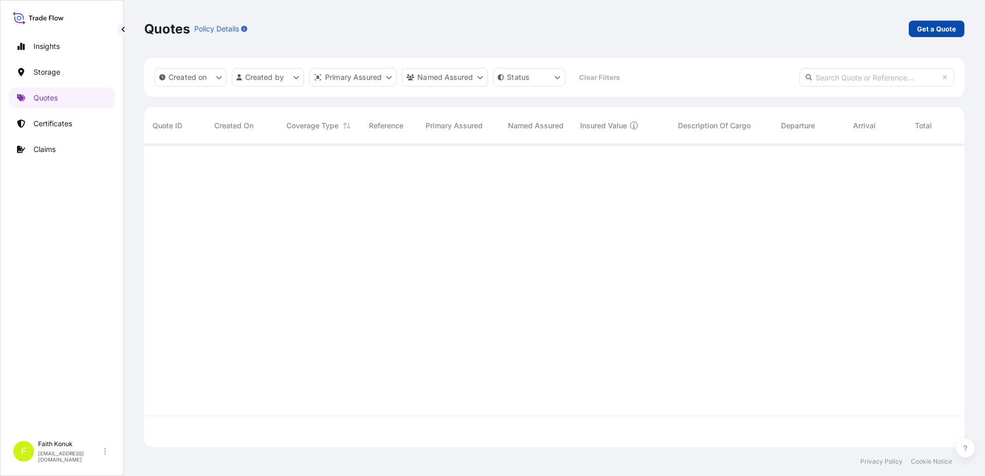
scroll to position [332, 813]
click at [918, 26] on p "Get a Quote" at bounding box center [936, 29] width 39 height 10
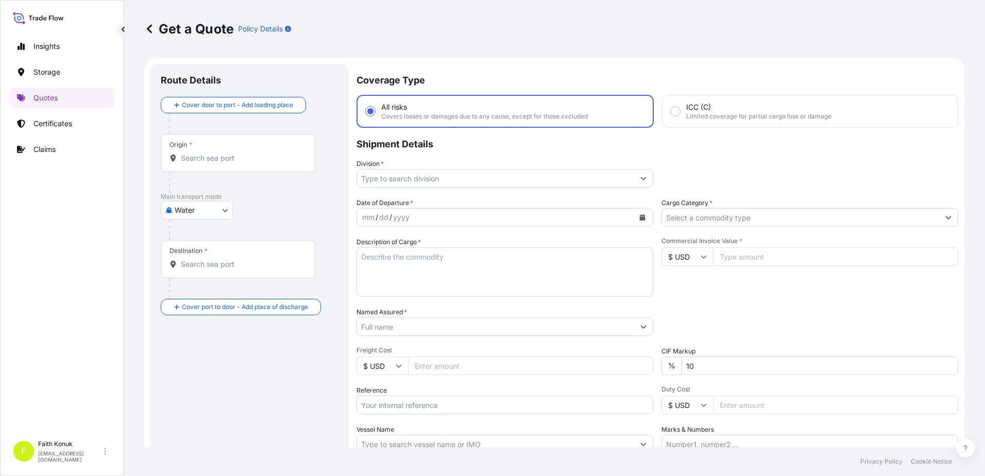
scroll to position [16, 0]
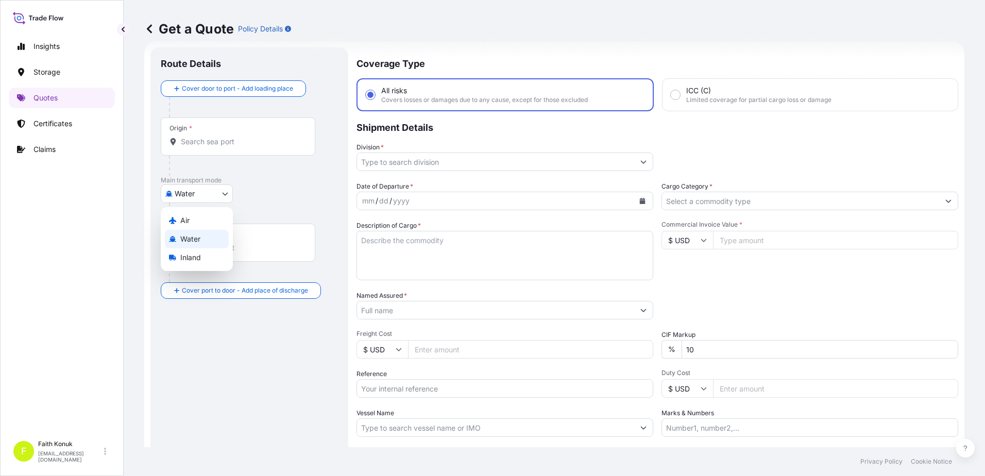
click at [216, 197] on body "Insights Storage Quotes Certificates Claims F [PERSON_NAME] [EMAIL_ADDRESS][DOM…" at bounding box center [492, 238] width 985 height 476
click at [197, 260] on span "Inland" at bounding box center [190, 258] width 21 height 10
select select "Inland"
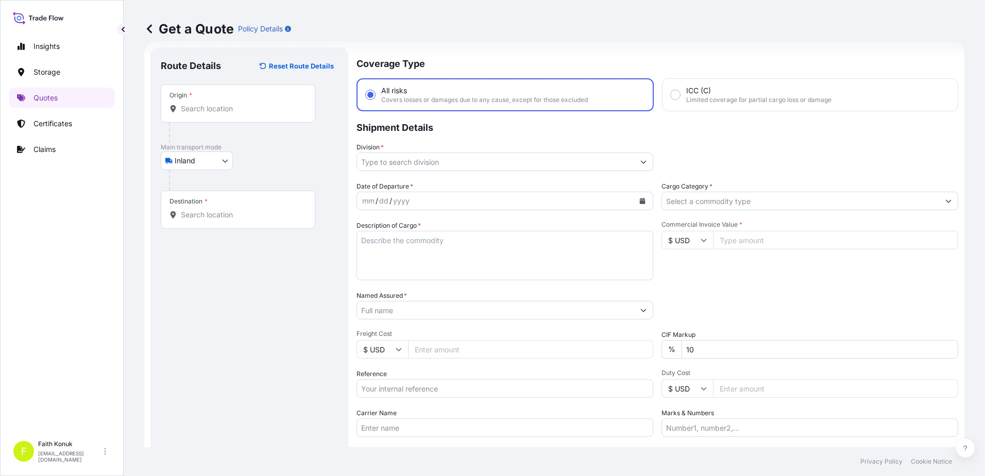
click at [271, 163] on div "Inland Air Water Inland" at bounding box center [249, 161] width 177 height 19
click at [207, 105] on input "Origin *" at bounding box center [242, 109] width 122 height 10
paste input "MANİSA"
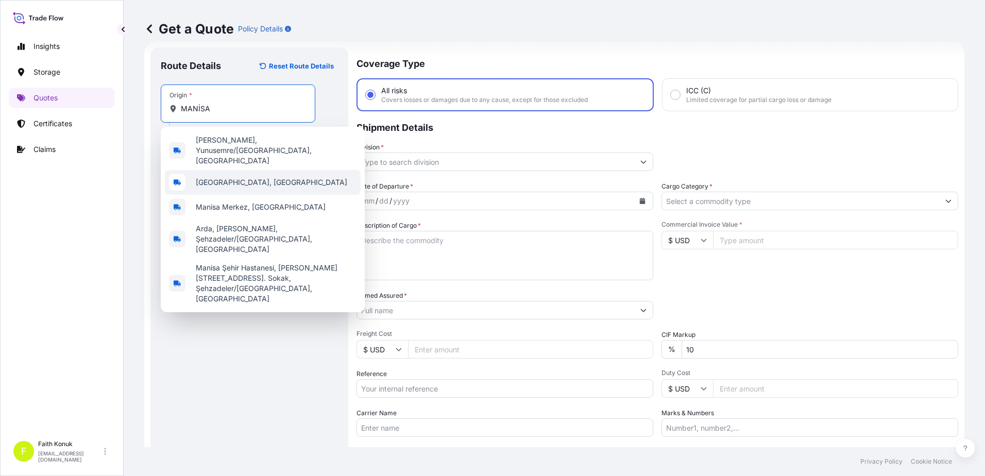
click at [242, 177] on span "[GEOGRAPHIC_DATA], [GEOGRAPHIC_DATA]" at bounding box center [272, 182] width 152 height 10
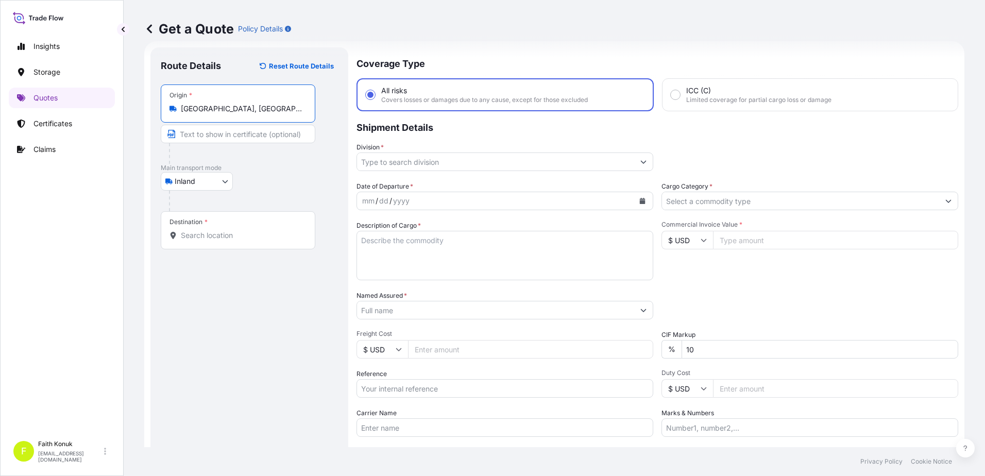
type input "[GEOGRAPHIC_DATA], [GEOGRAPHIC_DATA]"
click at [266, 161] on div at bounding box center [242, 153] width 146 height 21
click at [266, 234] on input "Destination *" at bounding box center [242, 235] width 122 height 10
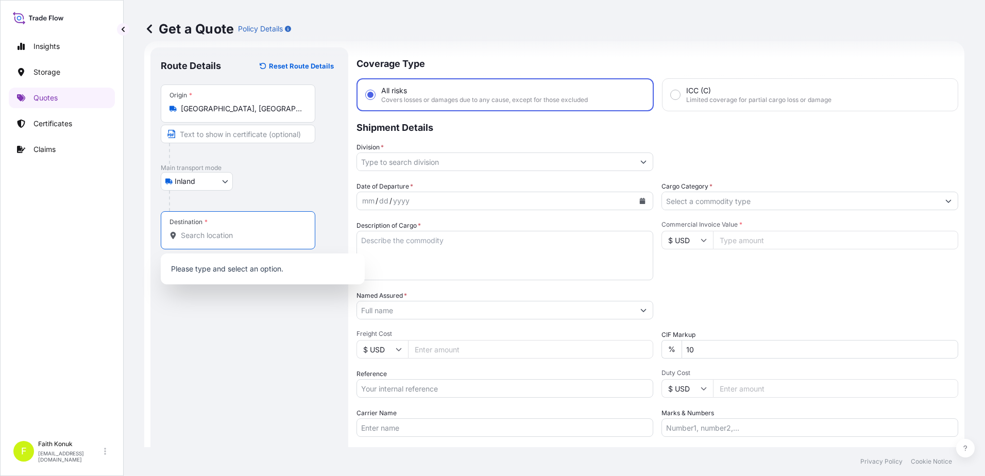
paste input "Nabeghlav"
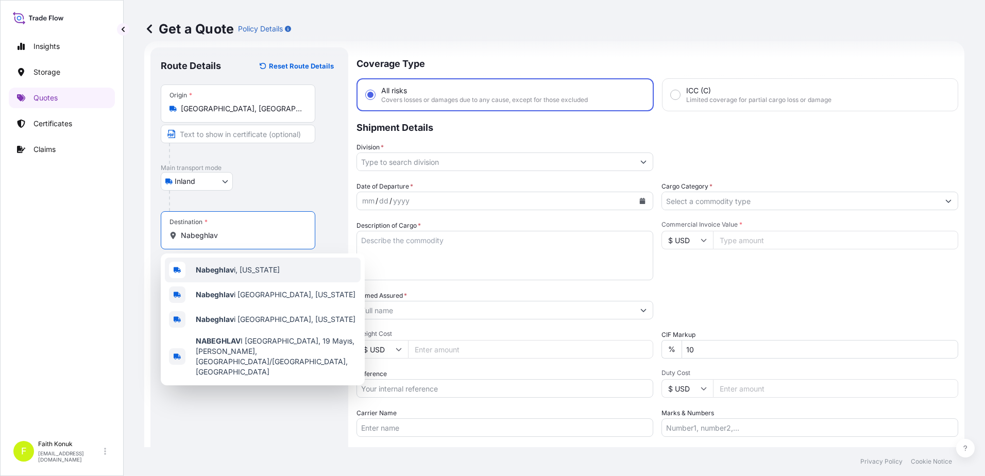
click at [264, 273] on span "Nabeghlav i, [US_STATE]" at bounding box center [238, 270] width 84 height 10
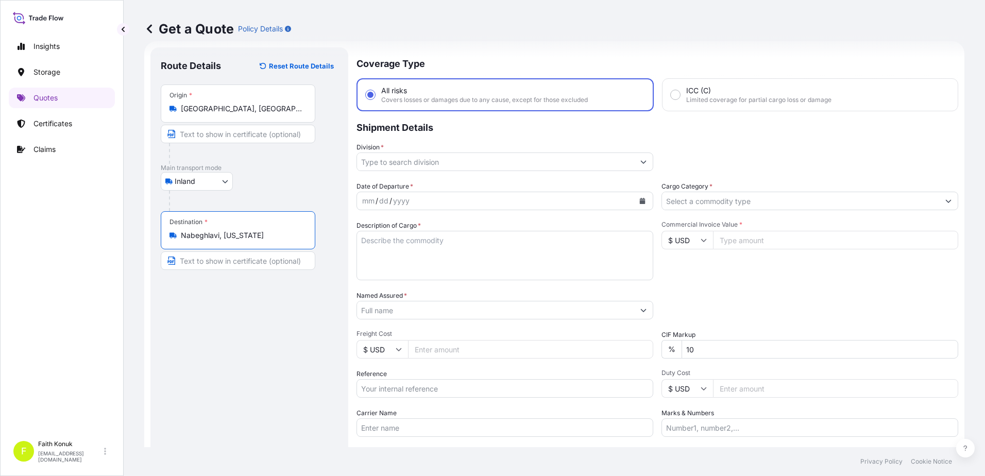
type input "Nabeghlavi, [US_STATE]"
click at [283, 178] on div "Inland Air Water Inland" at bounding box center [249, 181] width 177 height 19
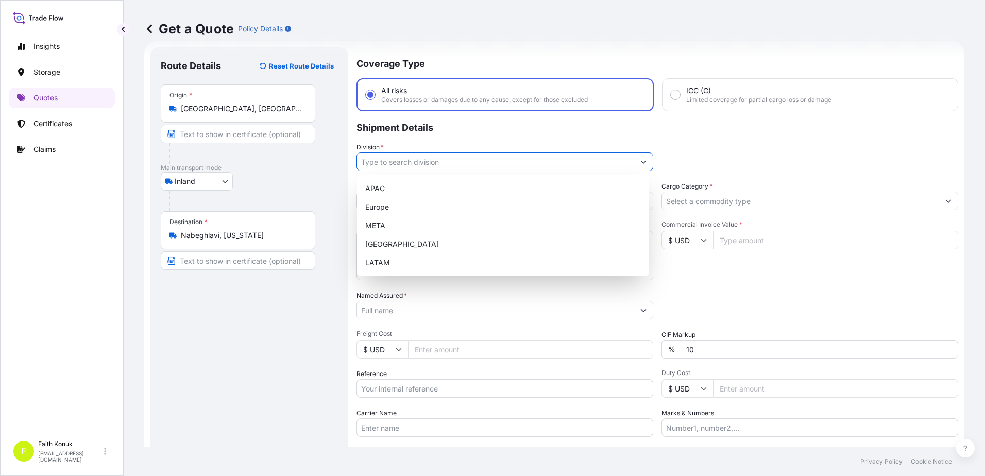
click at [400, 161] on input "Division *" at bounding box center [495, 162] width 277 height 19
click at [388, 234] on div "META" at bounding box center [503, 225] width 284 height 19
type input "META"
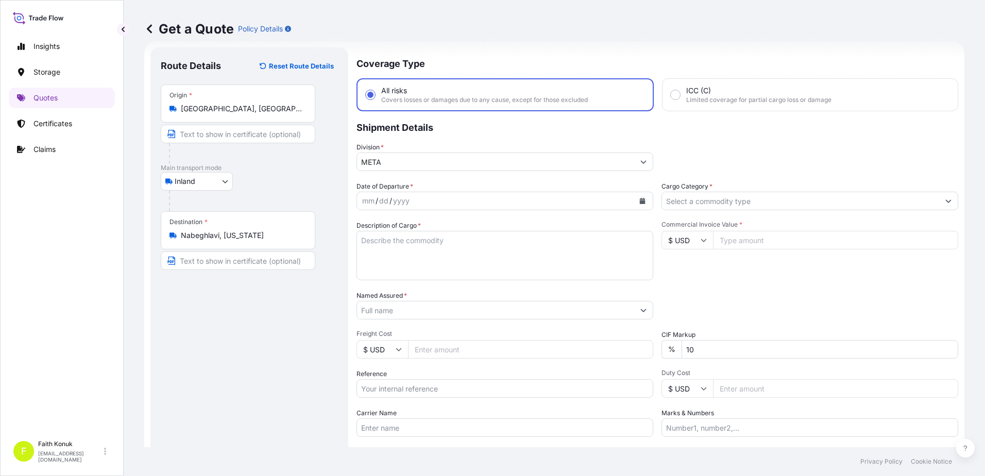
click at [430, 132] on p "Shipment Details" at bounding box center [658, 126] width 602 height 31
click at [640, 204] on icon "Calendar" at bounding box center [643, 201] width 6 height 6
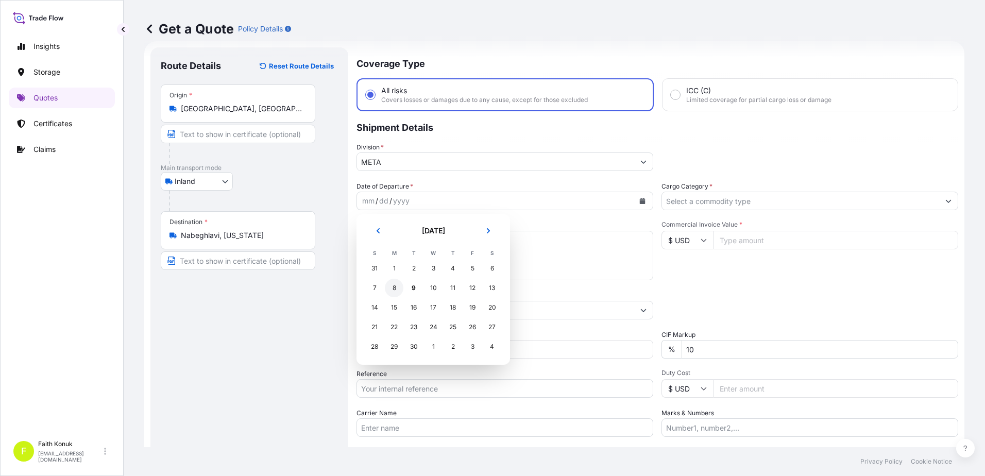
click at [397, 287] on div "8" at bounding box center [394, 288] width 19 height 19
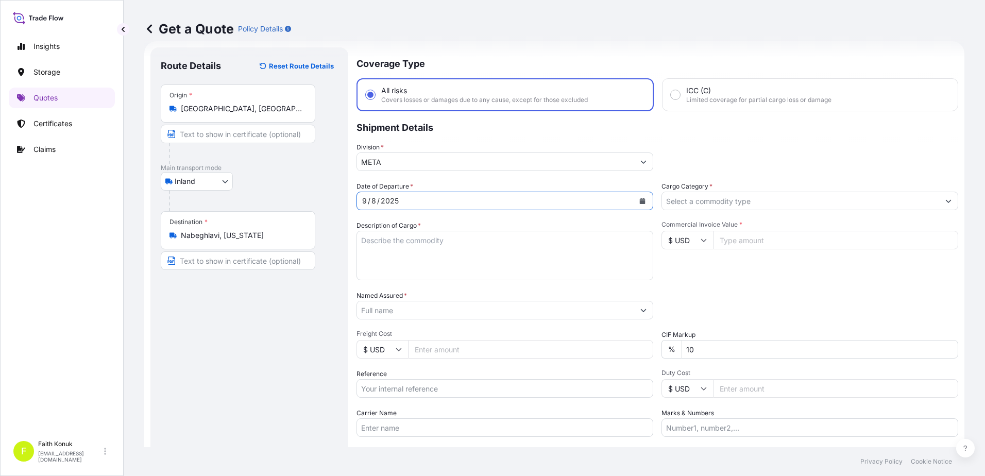
click at [387, 240] on textarea "Description of Cargo *" at bounding box center [505, 255] width 297 height 49
click at [416, 244] on textarea "Description of Cargo *" at bounding box center [505, 255] width 297 height 49
paste textarea "CAPS ALUMINIUM EMPTY BEVERAGE CANS 18 KAP - 2.396,93 KG"
click at [372, 263] on textarea "CAPS ALUMINIUM EMPTY BEVERAGE CANS 18 KAP - 2.396,93 KG" at bounding box center [505, 255] width 297 height 49
paste textarea "15 AAU 323 / 15 ABE 692"
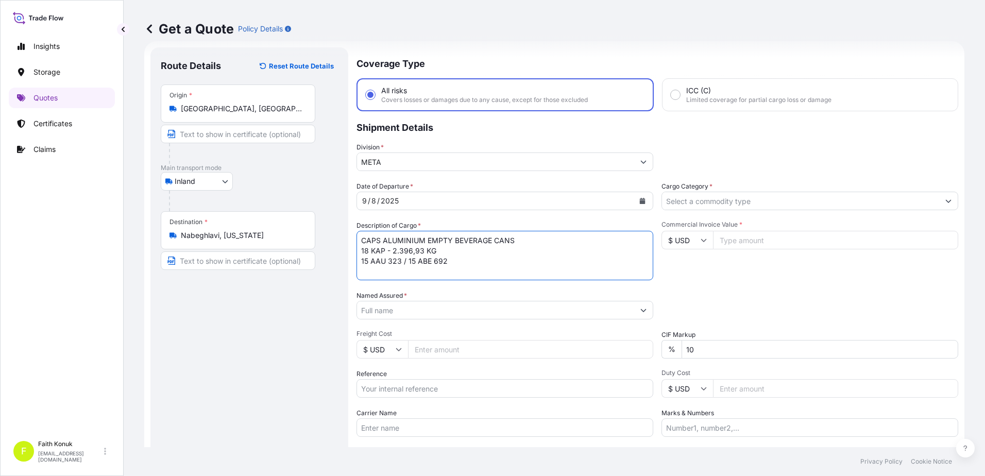
type textarea "CAPS ALUMINIUM EMPTY BEVERAGE CANS 18 KAP - 2.396,93 KG 15 AAU 323 / 15 ABE 692"
click at [382, 426] on input "Carrier Name" at bounding box center [505, 427] width 297 height 19
paste input "15 AAU 323 / 15 ABE 692"
type input "15 AAU 323 / 15 ABE 692"
click at [381, 266] on textarea "CAPS ALUMINIUM EMPTY BEVERAGE CANS 18 KAP - 2.396,93 KG 15 AAU 323 / 15 ABE 692" at bounding box center [505, 255] width 297 height 49
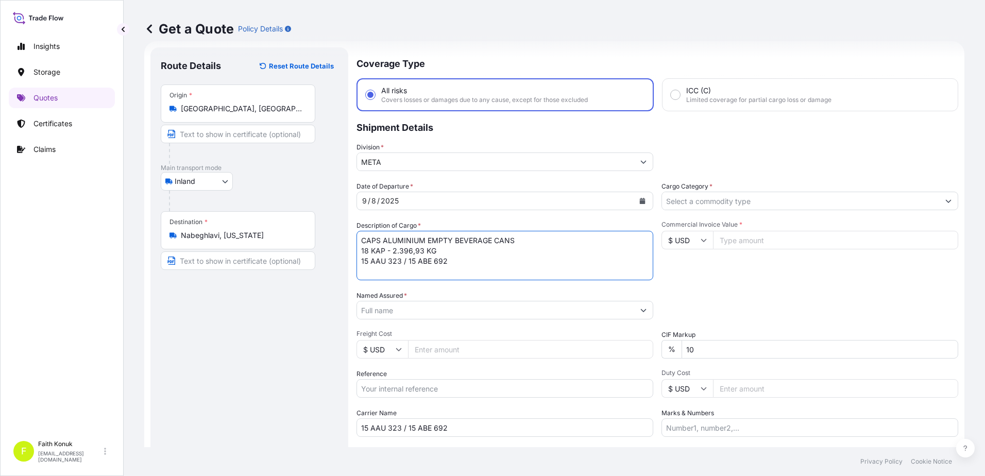
scroll to position [6, 0]
type textarea "CAPS ALUMINIUM EMPTY BEVERAGE CANS 18 KAP - 2.396,93 KG 15 AAU 323 / 15 ABE 692…"
click at [387, 313] on input "Named Assured *" at bounding box center [495, 310] width 277 height 19
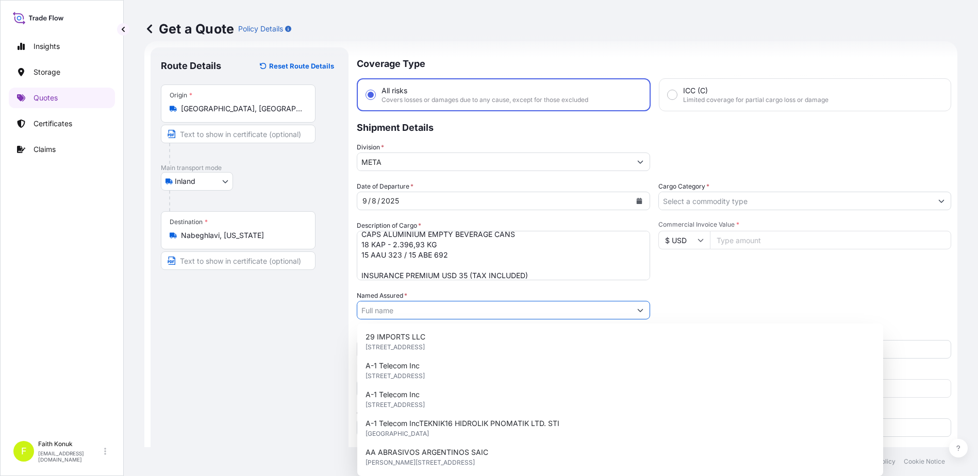
paste input "Ball Beverage Turkey Paketleme A.S."
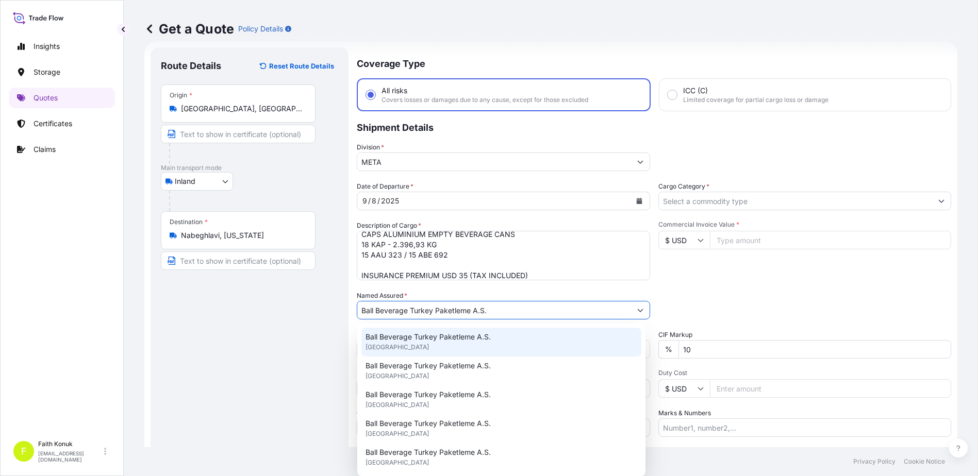
click at [415, 333] on span "Ball Beverage Turkey Paketleme A.S." at bounding box center [427, 337] width 125 height 10
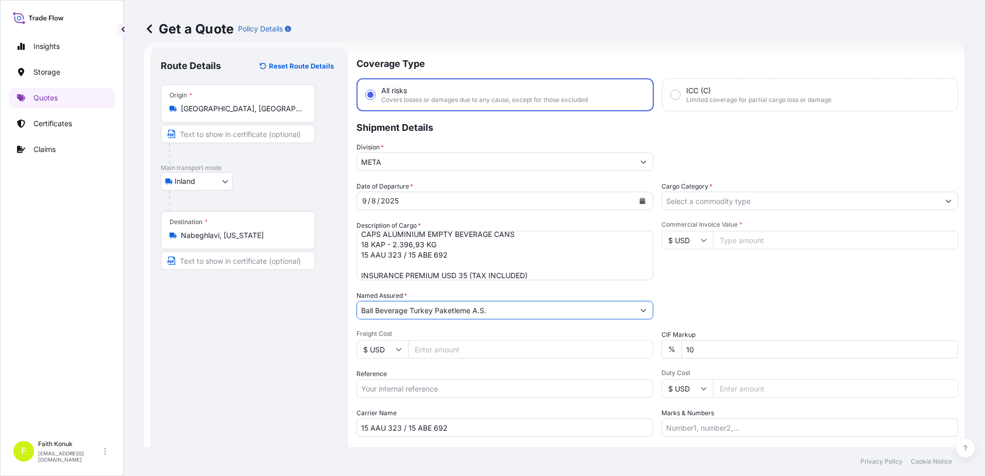
type input "Ball Beverage Turkey Paketleme A.S."
click at [459, 290] on div "Date of Departure * [DATE] Cargo Category * Description of Cargo * CAPS ALUMINI…" at bounding box center [658, 309] width 602 height 256
click at [404, 384] on input "Reference" at bounding box center [505, 388] width 297 height 19
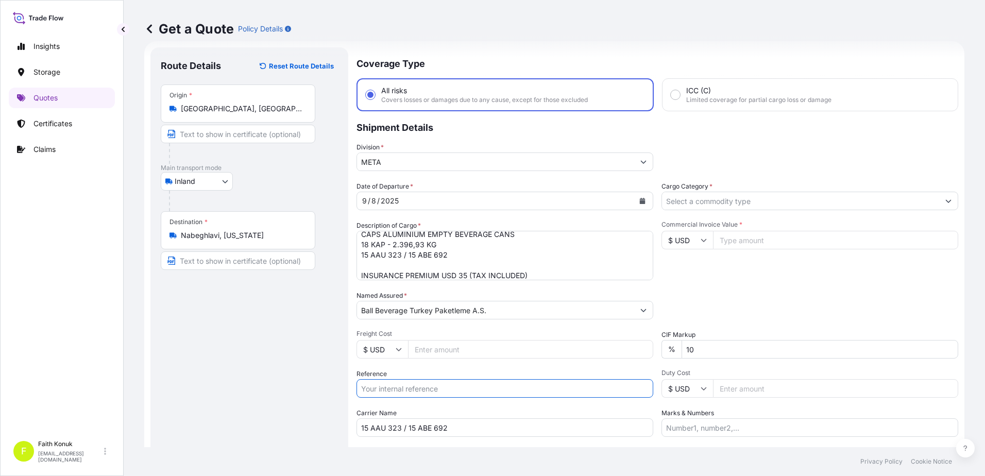
paste input "2201777977"
type input "2201777977"
click at [682, 197] on input "Cargo Category *" at bounding box center [800, 201] width 277 height 19
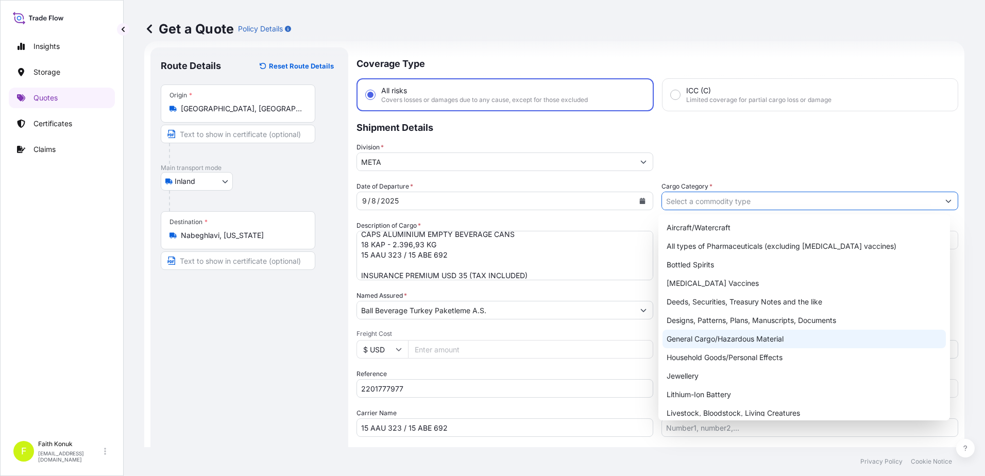
click at [702, 341] on div "General Cargo/Hazardous Material" at bounding box center [805, 339] width 284 height 19
type input "General Cargo/Hazardous Material"
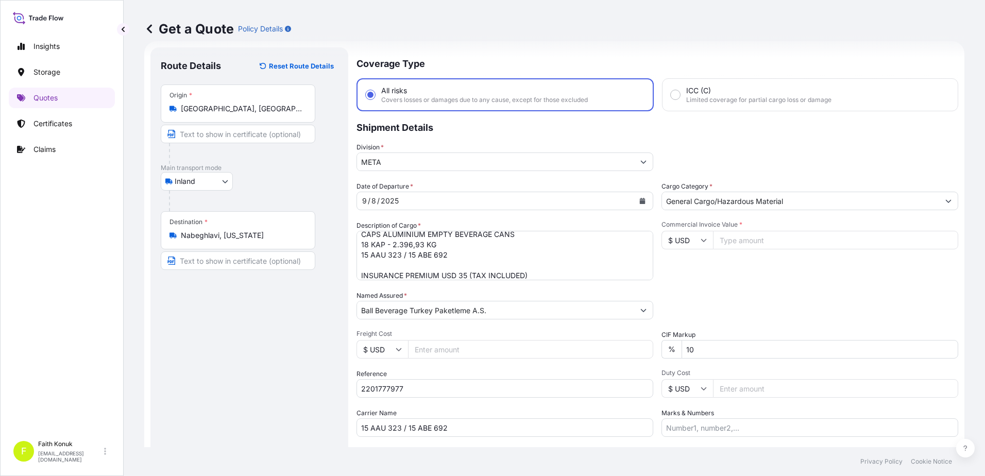
click at [727, 275] on div "Commercial Invoice Value * $ USD" at bounding box center [810, 251] width 297 height 60
click at [702, 237] on input "$ USD" at bounding box center [688, 240] width 52 height 19
click at [690, 265] on div "€ EUR" at bounding box center [683, 269] width 43 height 20
type input "€ EUR"
click at [744, 241] on input "Commercial Invoice Value *" at bounding box center [835, 240] width 245 height 19
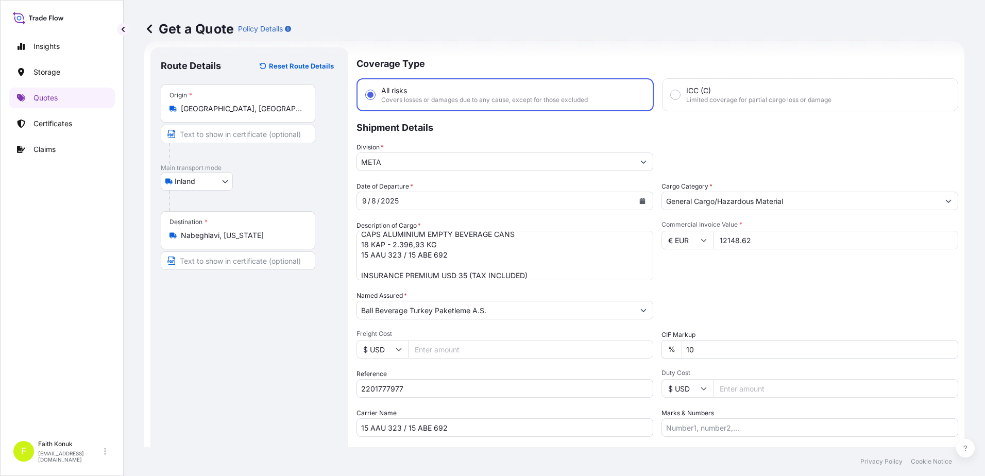
type input "12148.62"
click at [738, 283] on div "Date of Departure * [DATE] Cargo Category * General Cargo/Hazardous Material De…" at bounding box center [658, 309] width 602 height 256
drag, startPoint x: 719, startPoint y: 347, endPoint x: 672, endPoint y: 347, distance: 46.9
click at [672, 347] on div "% 10" at bounding box center [810, 349] width 297 height 19
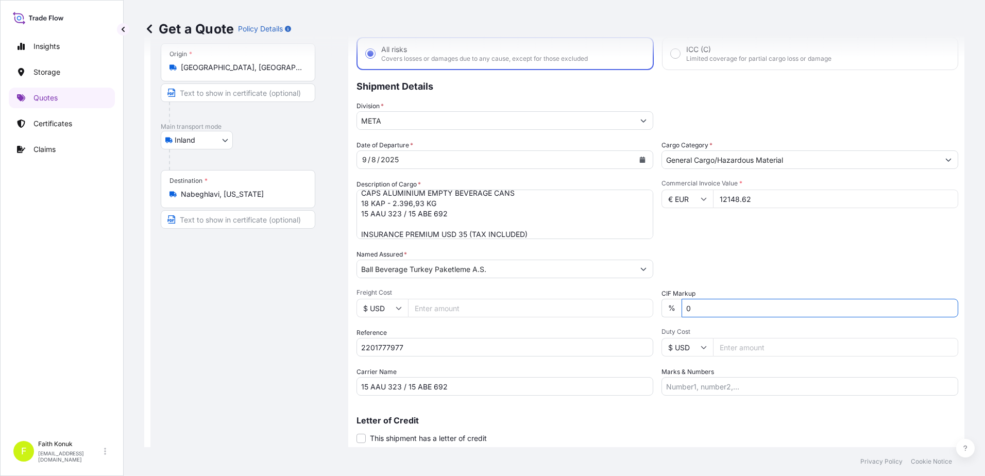
scroll to position [89, 0]
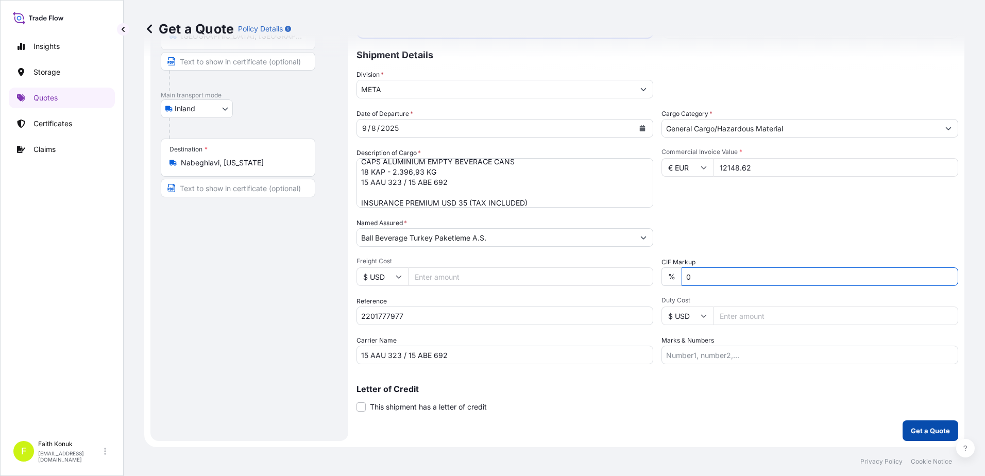
type input "0"
click at [934, 430] on p "Get a Quote" at bounding box center [930, 431] width 39 height 10
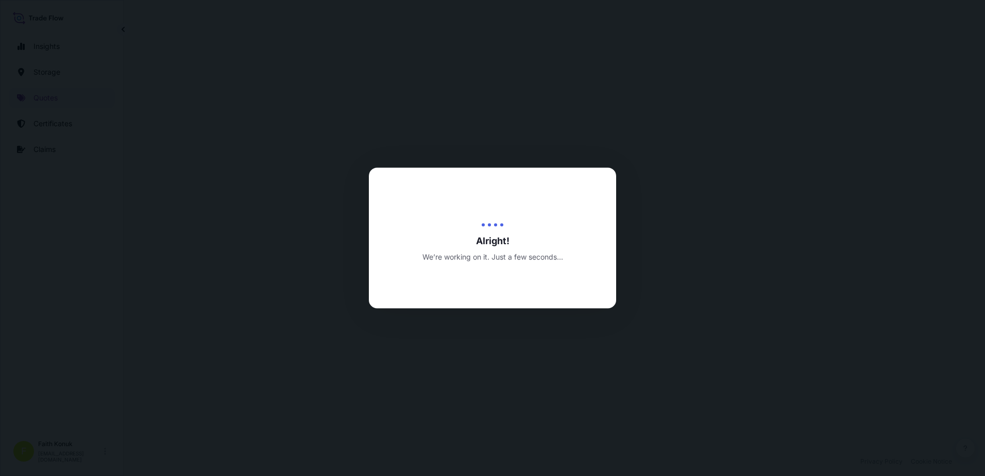
select select "Inland"
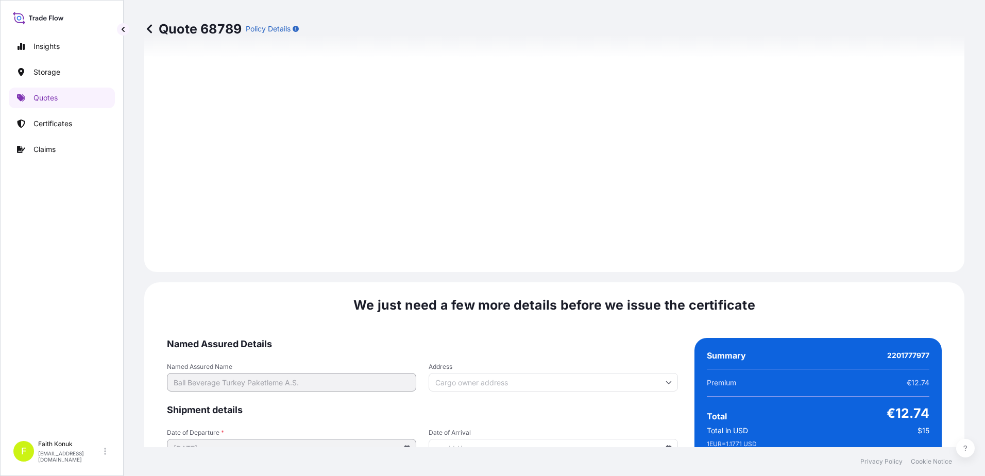
scroll to position [1520, 0]
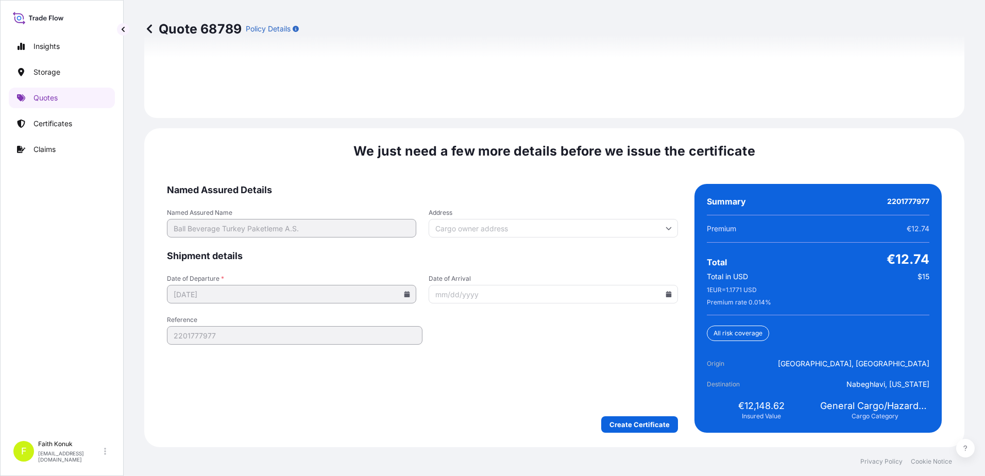
click at [639, 414] on form "Named Assured Details Named Assured Name Ball Beverage Turkey Paketleme A.S. Ad…" at bounding box center [422, 308] width 511 height 249
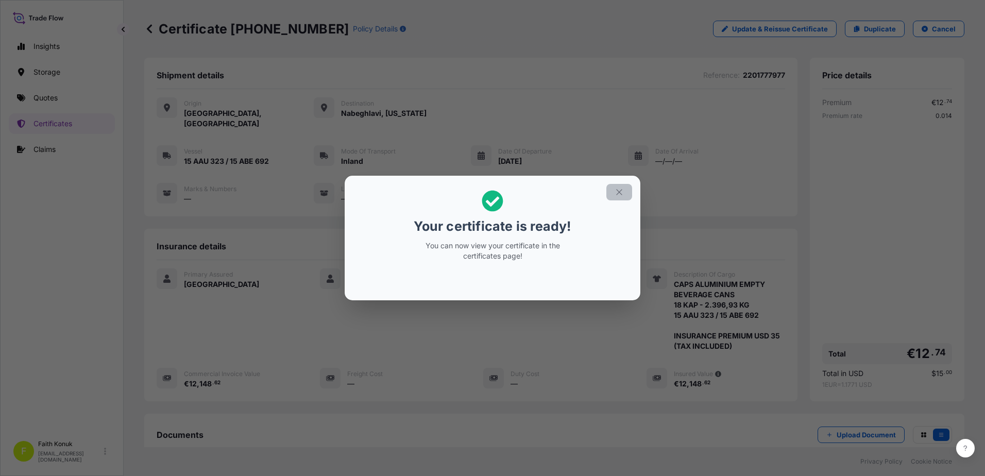
click at [614, 192] on button "button" at bounding box center [620, 192] width 26 height 16
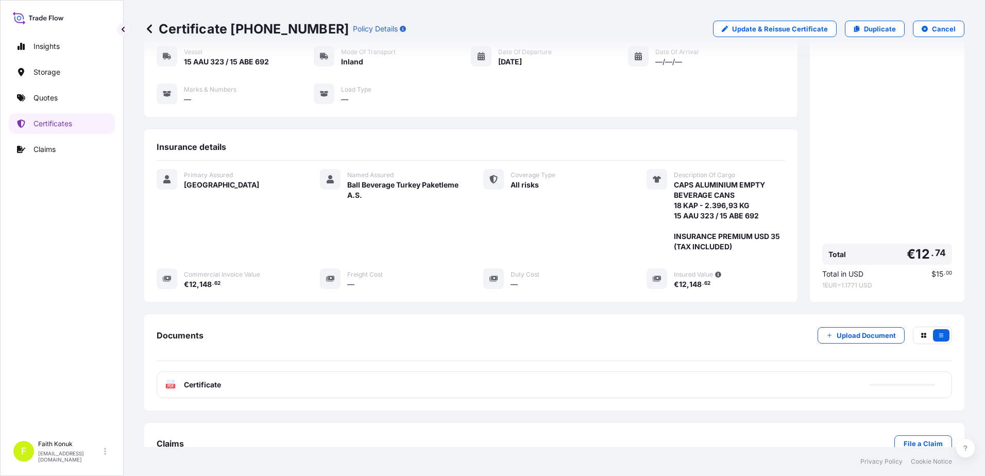
scroll to position [117, 0]
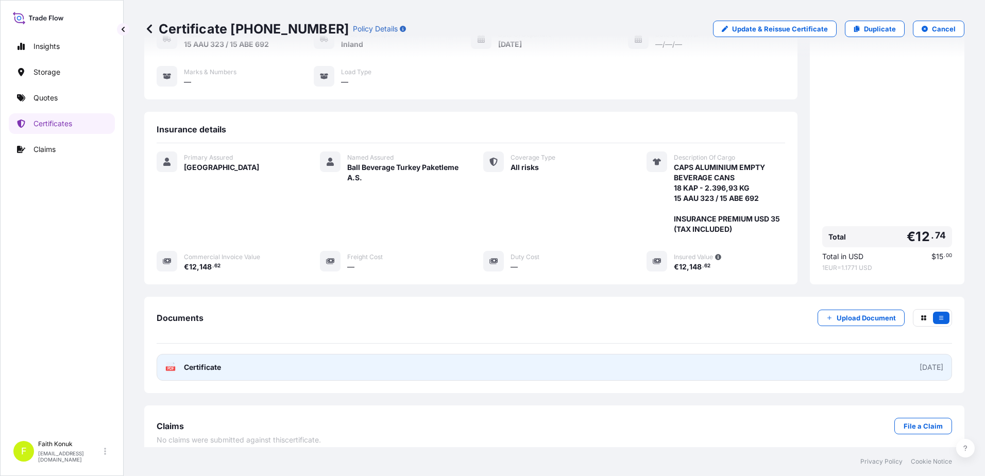
click at [170, 362] on icon at bounding box center [170, 367] width 9 height 10
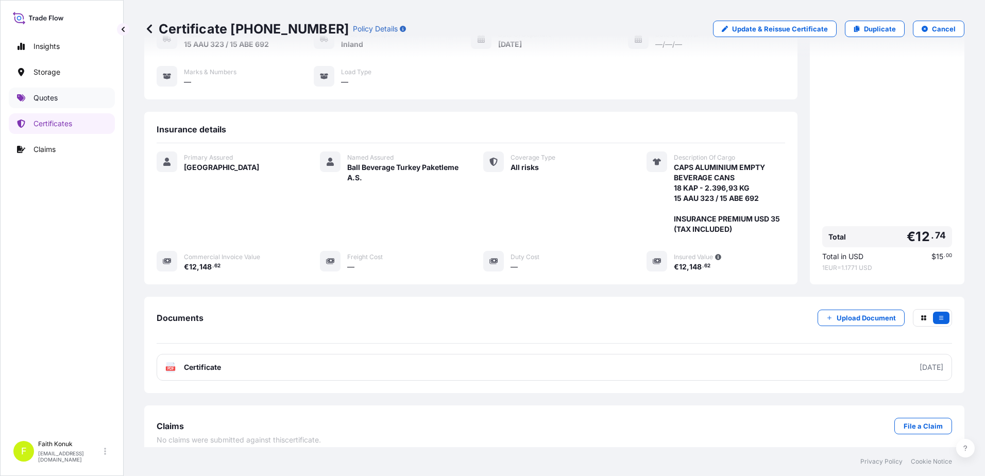
click at [61, 95] on link "Quotes" at bounding box center [62, 98] width 106 height 21
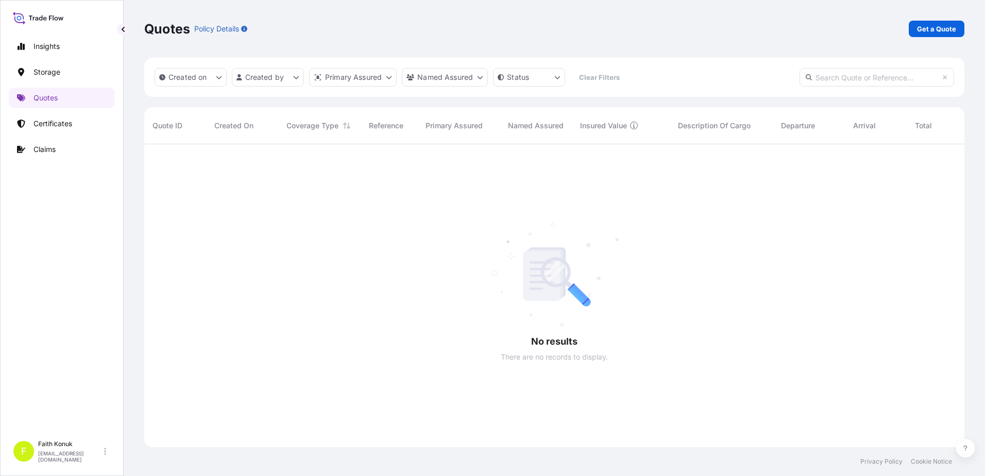
scroll to position [332, 813]
click at [928, 33] on p "Get a Quote" at bounding box center [936, 29] width 39 height 10
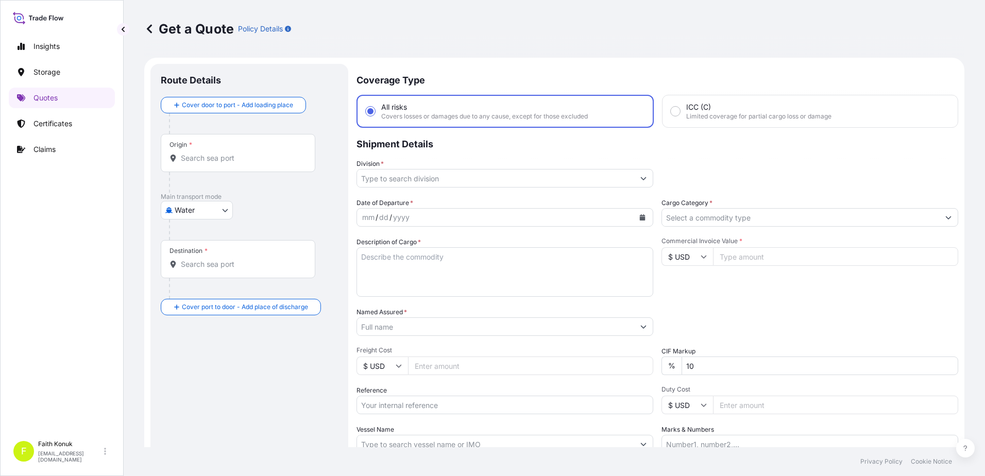
scroll to position [16, 0]
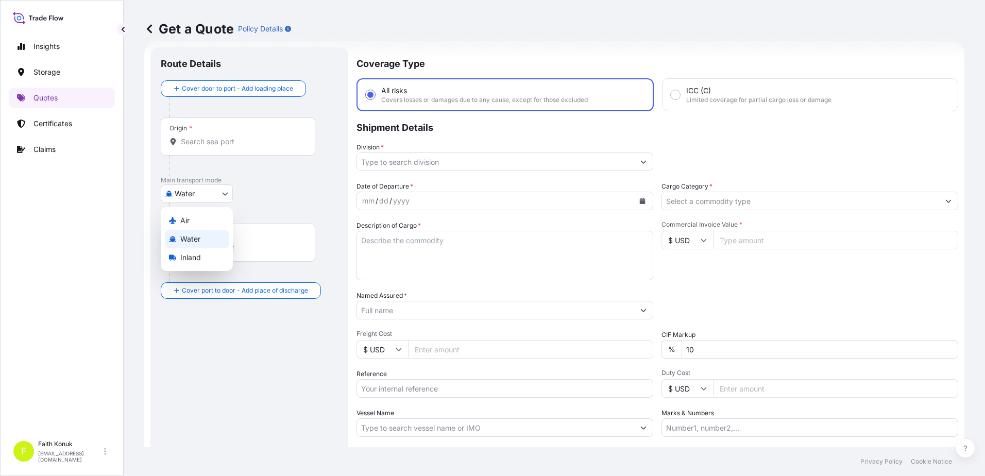
click at [210, 193] on body "Insights Storage Quotes Certificates Claims F [PERSON_NAME] [EMAIL_ADDRESS][DOM…" at bounding box center [492, 238] width 985 height 476
click at [199, 256] on span "Inland" at bounding box center [190, 258] width 21 height 10
select select "Inland"
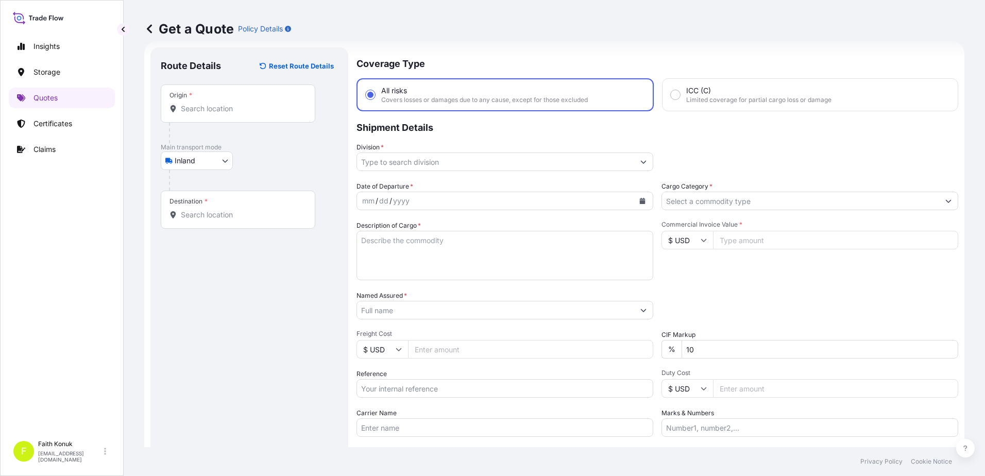
click at [263, 175] on div at bounding box center [253, 180] width 169 height 21
click at [239, 115] on div "Origin *" at bounding box center [238, 104] width 155 height 38
click at [239, 114] on input "Origin *" at bounding box center [242, 109] width 122 height 10
paste input "MANİSA"
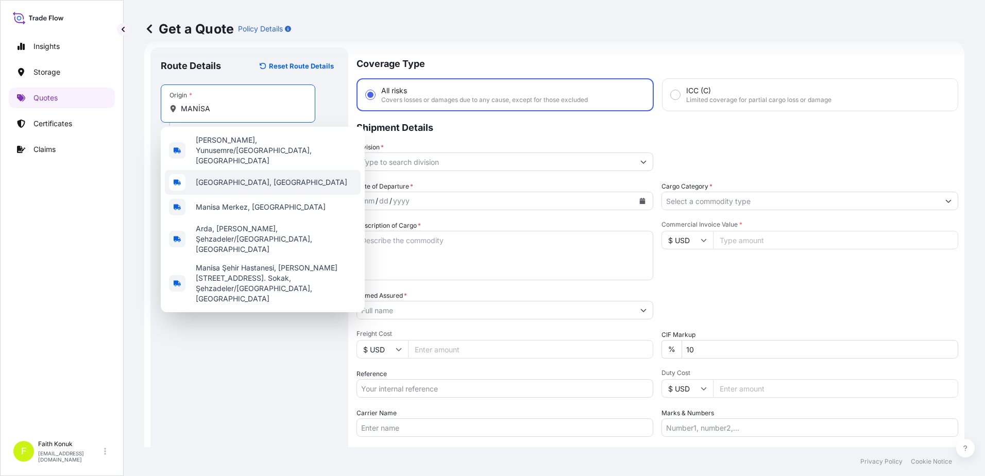
click at [243, 177] on span "[GEOGRAPHIC_DATA], [GEOGRAPHIC_DATA]" at bounding box center [272, 182] width 152 height 10
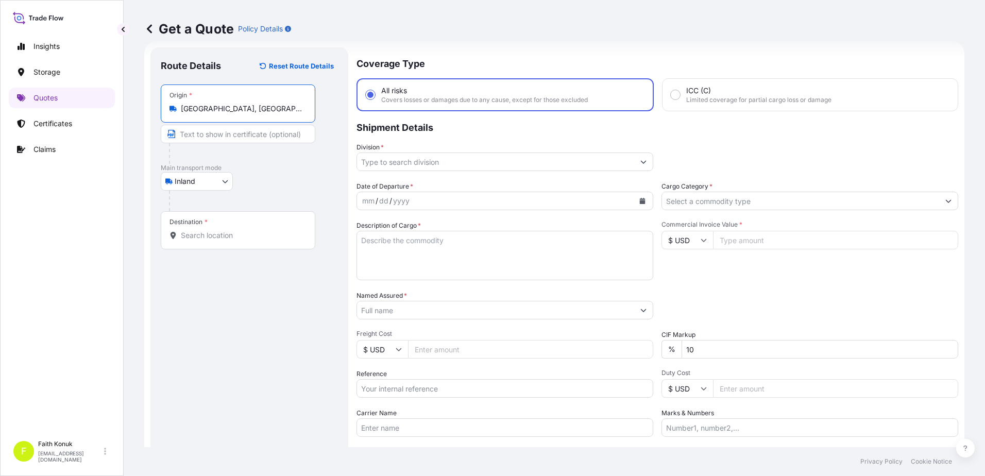
type input "[GEOGRAPHIC_DATA], [GEOGRAPHIC_DATA]"
click at [271, 168] on p "Main transport mode" at bounding box center [249, 168] width 177 height 8
click at [241, 234] on input "Destination *" at bounding box center [242, 235] width 122 height 10
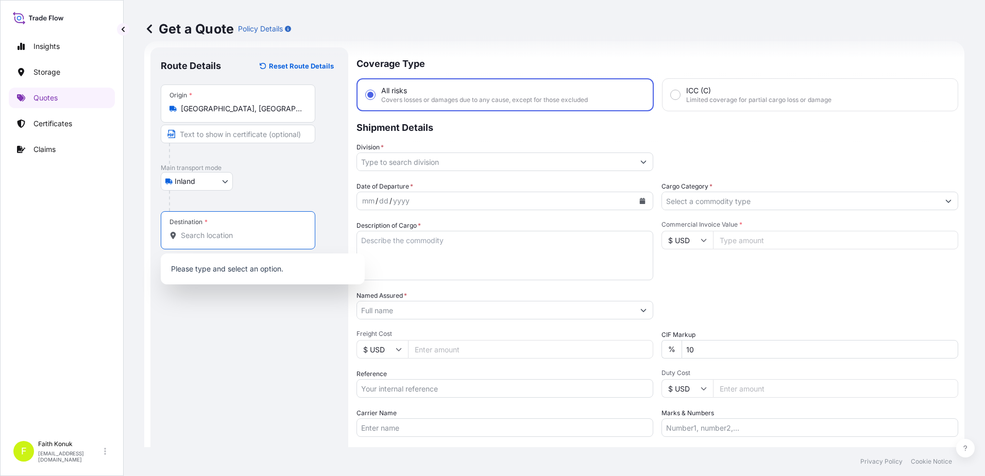
paste input "Nabeghlav"
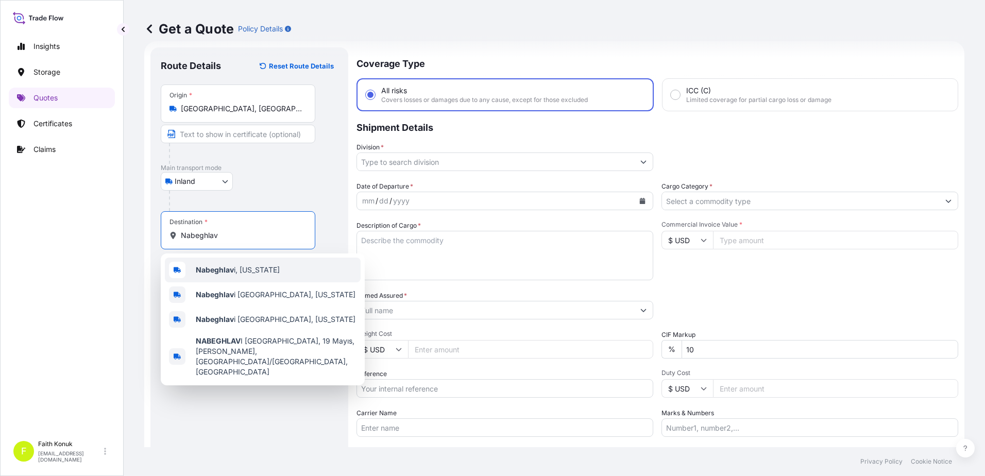
click at [249, 277] on div "Nabeghlav i, [US_STATE]" at bounding box center [263, 270] width 196 height 25
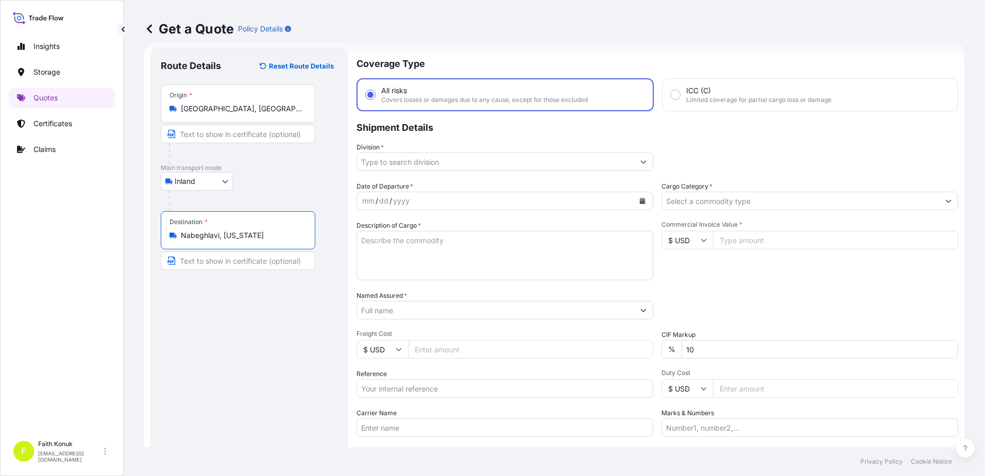
type input "Nabeghlavi, [US_STATE]"
click at [293, 174] on div "Inland Air Water Inland" at bounding box center [249, 181] width 177 height 19
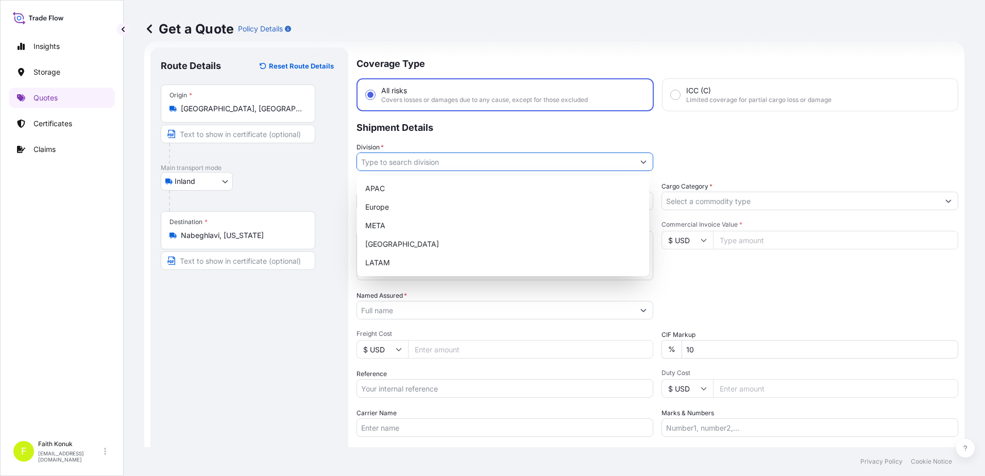
click at [397, 157] on input "Division *" at bounding box center [495, 162] width 277 height 19
click at [389, 223] on div "META" at bounding box center [503, 225] width 284 height 19
type input "META"
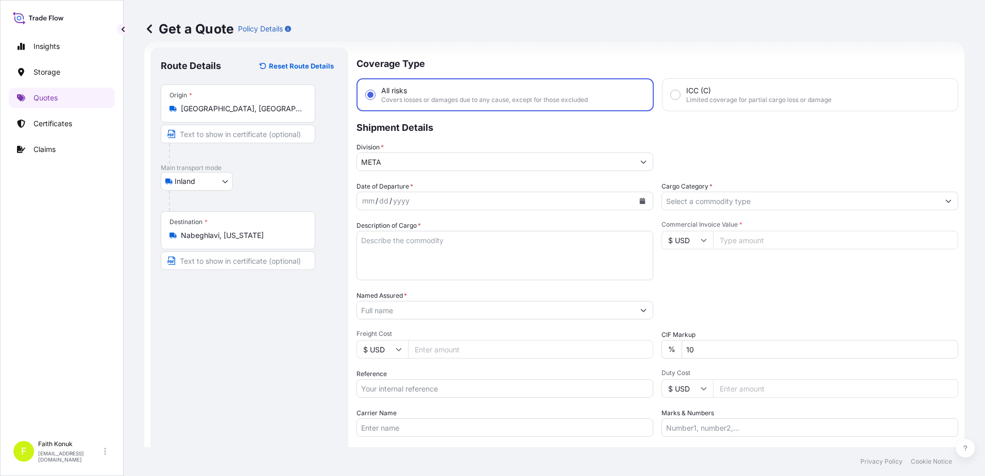
click at [436, 139] on p "Shipment Details" at bounding box center [658, 126] width 602 height 31
click at [412, 198] on div "mm / dd / yyyy" at bounding box center [495, 201] width 277 height 19
click at [635, 196] on button "Calendar" at bounding box center [642, 201] width 16 height 16
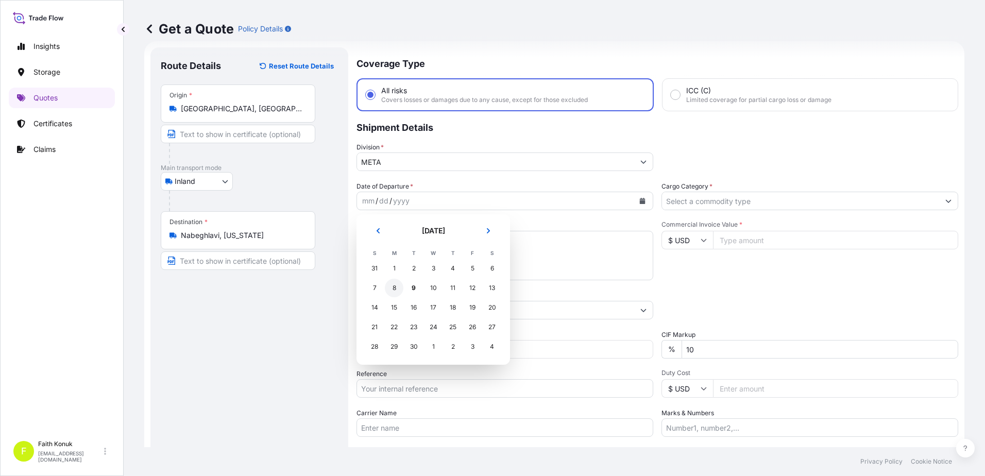
click at [397, 287] on div "8" at bounding box center [394, 288] width 19 height 19
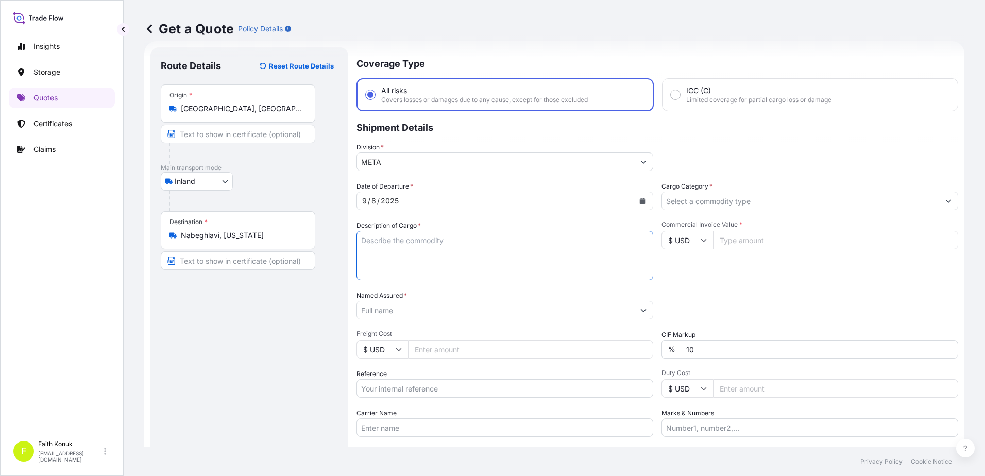
click at [389, 244] on textarea "Description of Cargo *" at bounding box center [505, 255] width 297 height 49
click at [391, 248] on textarea "Description of Cargo *" at bounding box center [505, 255] width 297 height 49
paste textarea "CAPS ALUMINIUM EMPTY BEVERAGE CANS 18 KAP - 2.396,93 KG"
click at [412, 273] on textarea "CAPS ALUMINIUM EMPTY BEVERAGE CANS 18 KAP - 2.396,93 KG" at bounding box center [505, 255] width 297 height 49
paste textarea "35 BNZ 504 / 35 BÖN 930"
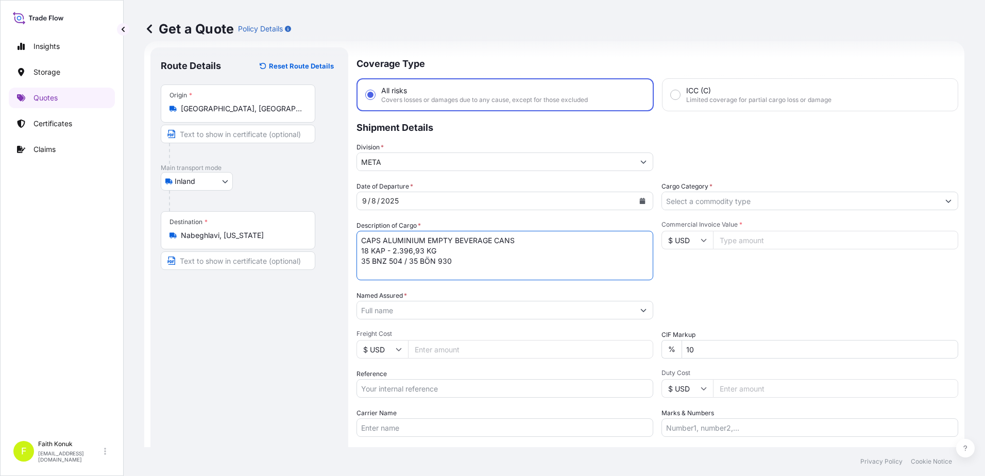
type textarea "CAPS ALUMINIUM EMPTY BEVERAGE CANS 18 KAP - 2.396,93 KG 35 BNZ 504 / 35 BÖN 930"
click at [392, 433] on input "Carrier Name" at bounding box center [505, 427] width 297 height 19
paste input "35 BNZ 504 / 35 BÖN 930"
type input "35 BNZ 504 / 35 BÖN 930"
click at [397, 387] on input "Reference" at bounding box center [505, 388] width 297 height 19
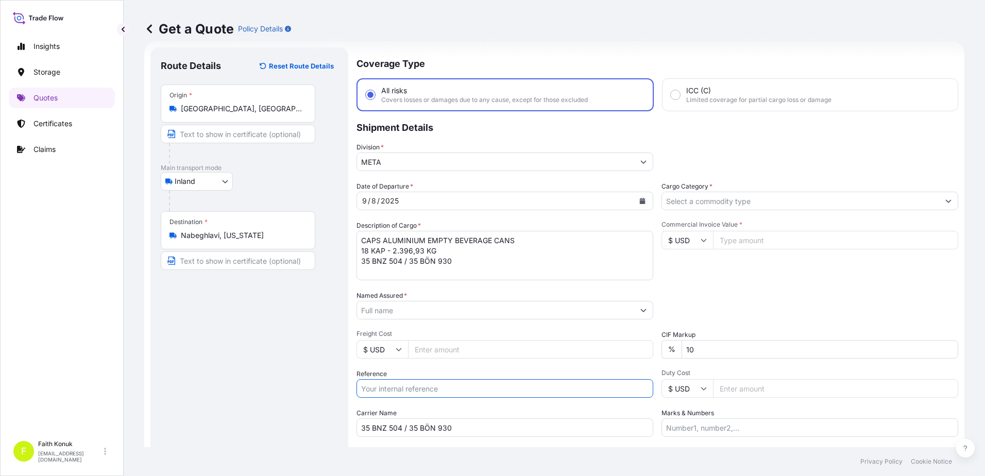
paste input "2201777978"
type input "2201777978"
click at [397, 309] on input "Named Assured *" at bounding box center [495, 310] width 277 height 19
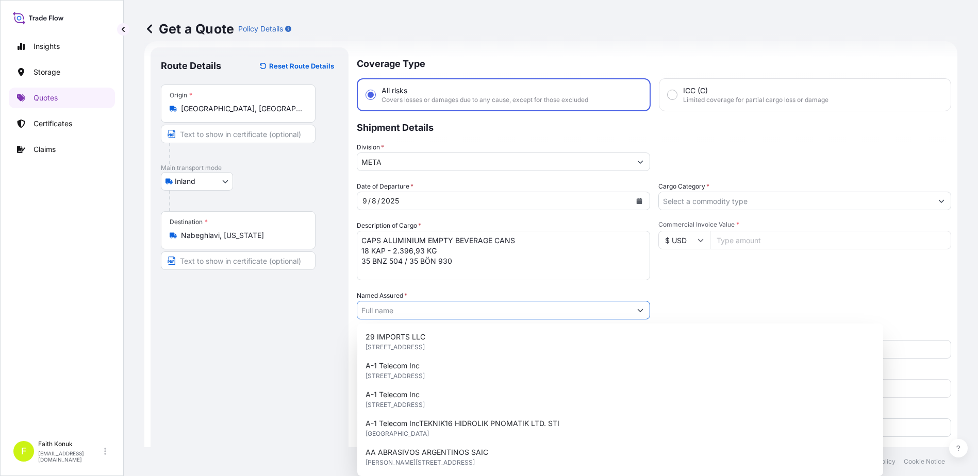
paste input "Ball Beverage Turkey Paketleme A.S."
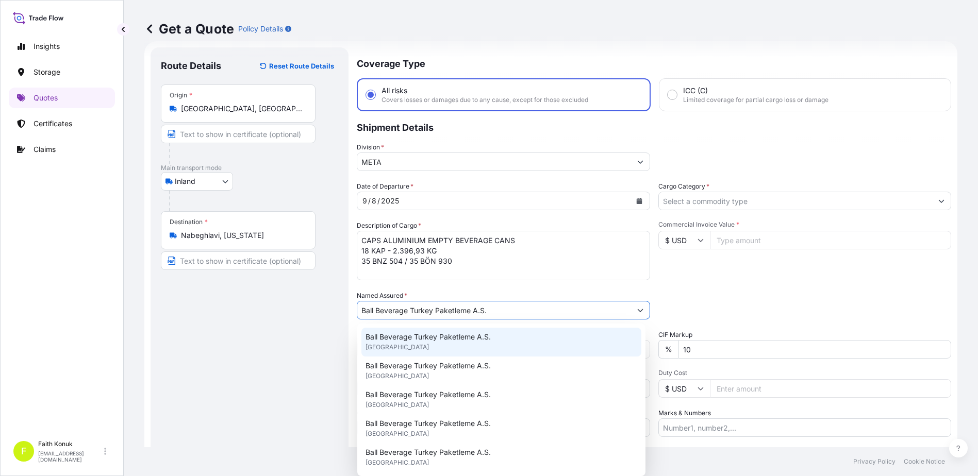
click at [402, 345] on span "[GEOGRAPHIC_DATA]" at bounding box center [396, 347] width 63 height 10
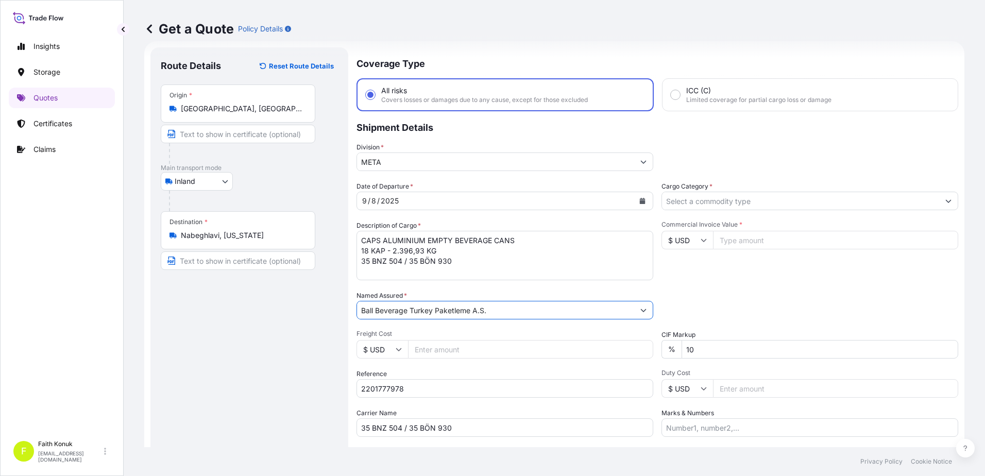
type input "Ball Beverage Turkey Paketleme A.S."
click at [424, 290] on div "Date of Departure * [DATE] Cargo Category * Description of Cargo * CAPS ALUMINI…" at bounding box center [658, 309] width 602 height 256
click at [408, 273] on textarea "CAPS ALUMINIUM EMPTY BEVERAGE CANS 18 KAP - 2.396,93 KG 35 BNZ 504 / 35 BÖN 930" at bounding box center [505, 255] width 297 height 49
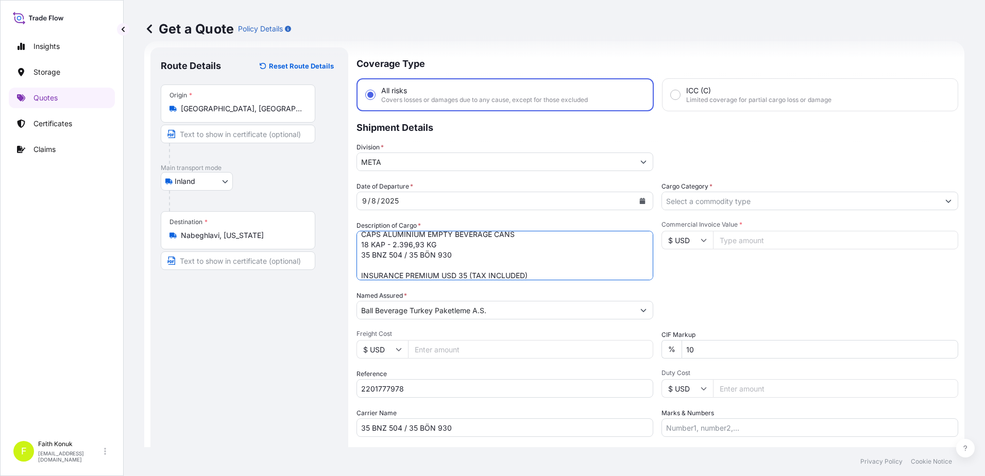
type textarea "CAPS ALUMINIUM EMPTY BEVERAGE CANS 18 KAP - 2.396,93 KG 35 BNZ 504 / 35 BÖN 930…"
click at [685, 198] on input "Cargo Category *" at bounding box center [800, 201] width 277 height 19
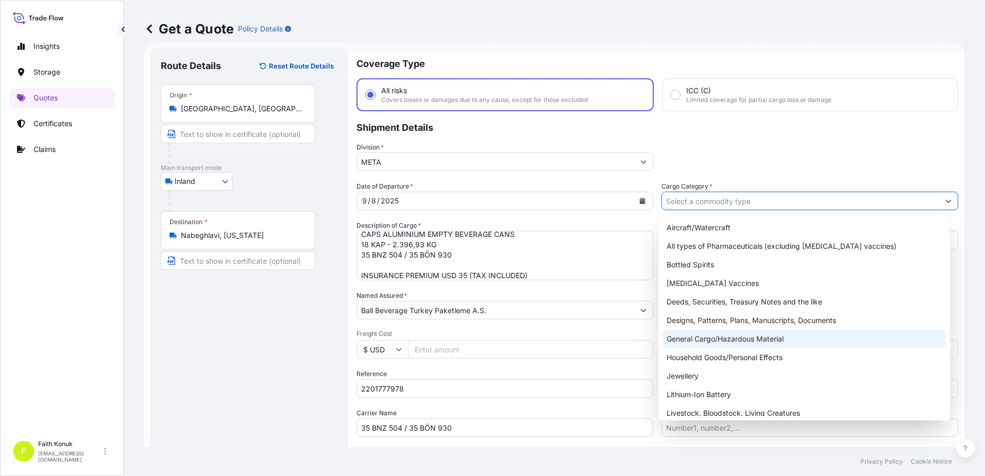
click at [700, 335] on div "General Cargo/Hazardous Material" at bounding box center [805, 339] width 284 height 19
type input "General Cargo/Hazardous Material"
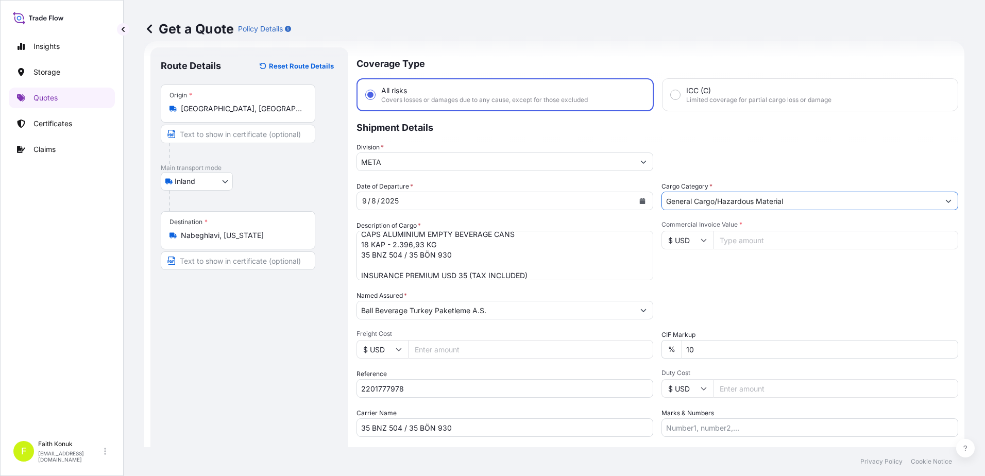
click at [738, 276] on div "Commercial Invoice Value * $ USD" at bounding box center [810, 251] width 297 height 60
click at [702, 242] on icon at bounding box center [704, 240] width 6 height 6
click at [690, 271] on div "€ EUR" at bounding box center [683, 269] width 43 height 20
type input "€ EUR"
click at [742, 244] on input "Commercial Invoice Value *" at bounding box center [835, 240] width 245 height 19
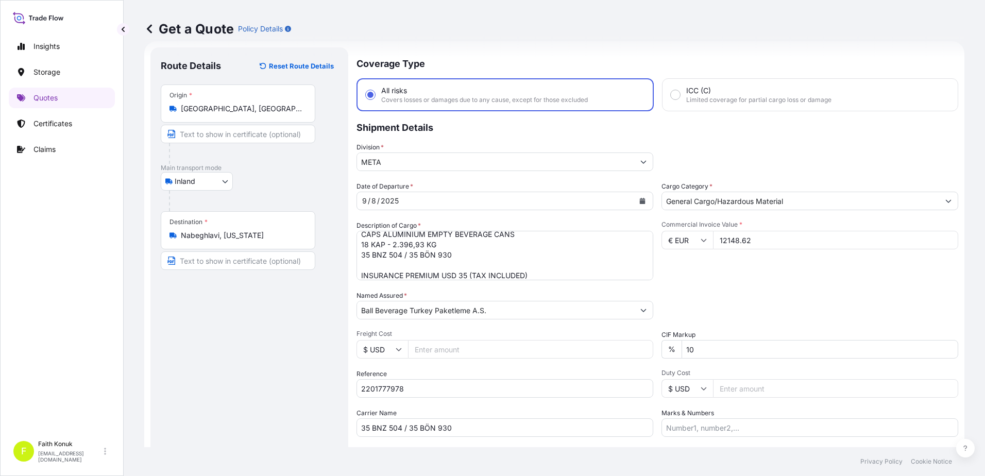
type input "12148.62"
drag, startPoint x: 726, startPoint y: 347, endPoint x: 624, endPoint y: 340, distance: 102.3
click at [624, 340] on div "Date of Departure * [DATE] Cargo Category * General Cargo/Hazardous Material De…" at bounding box center [658, 309] width 602 height 256
type input "0"
click at [691, 300] on div "Packing Category Type to search a container mode Please select a primary mode o…" at bounding box center [810, 305] width 297 height 29
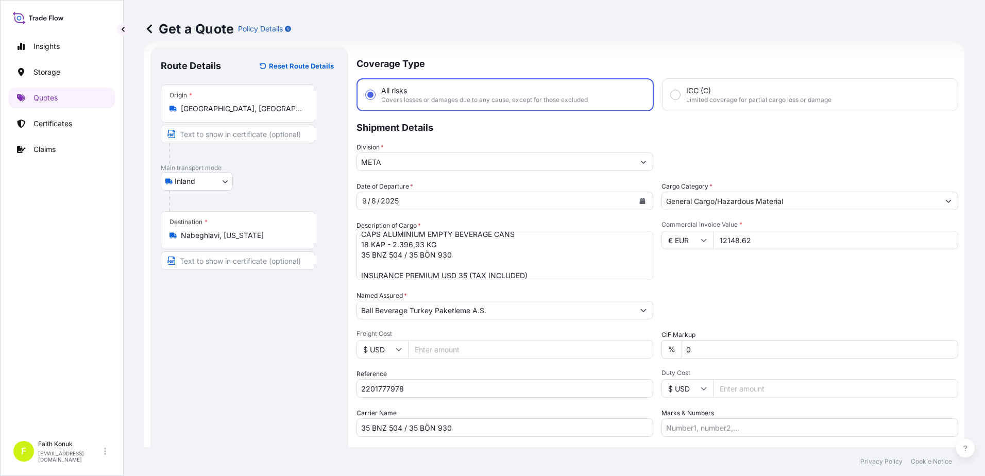
scroll to position [89, 0]
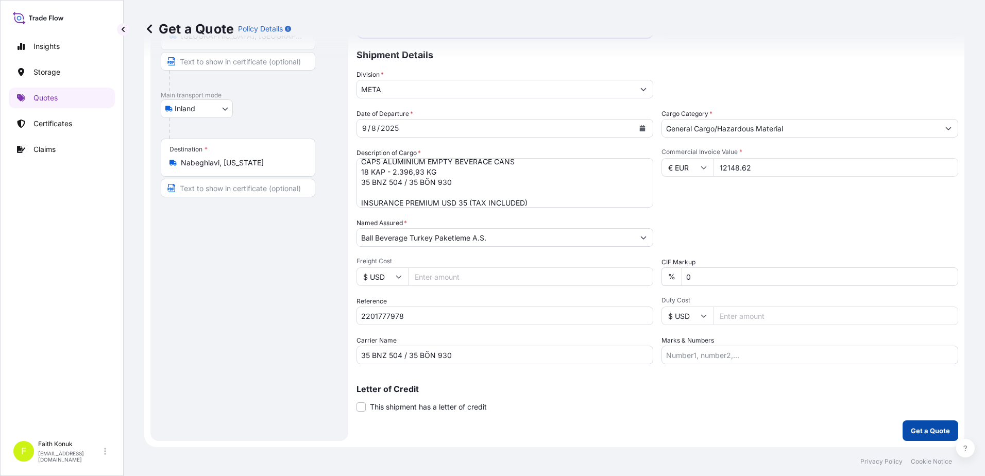
click at [926, 428] on p "Get a Quote" at bounding box center [930, 431] width 39 height 10
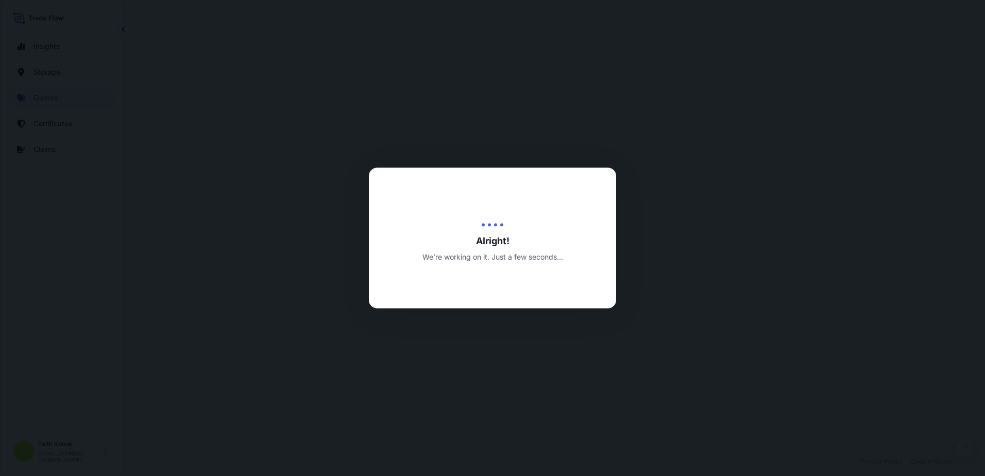
select select "Inland"
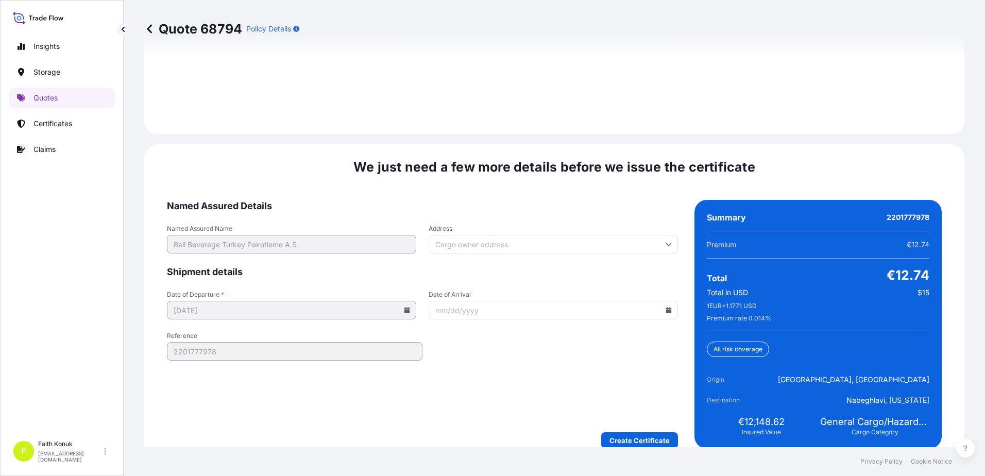
scroll to position [1520, 0]
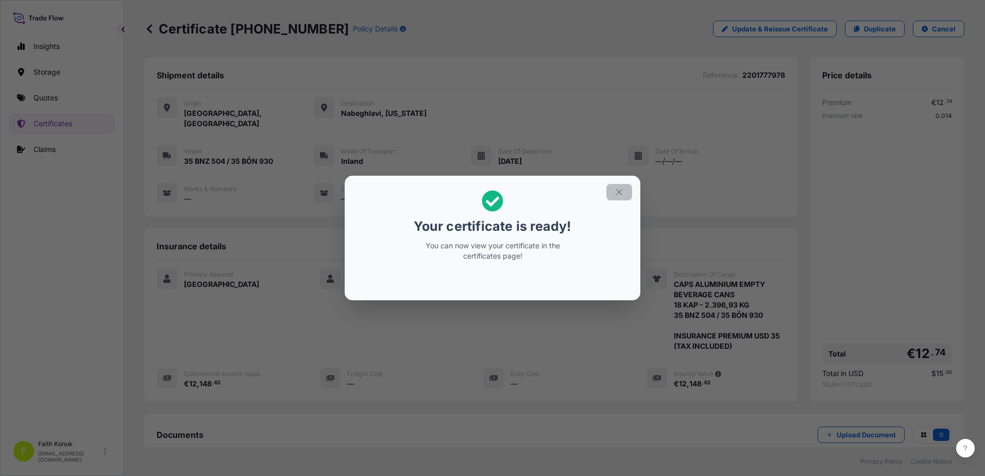
click at [619, 194] on icon "button" at bounding box center [619, 192] width 9 height 9
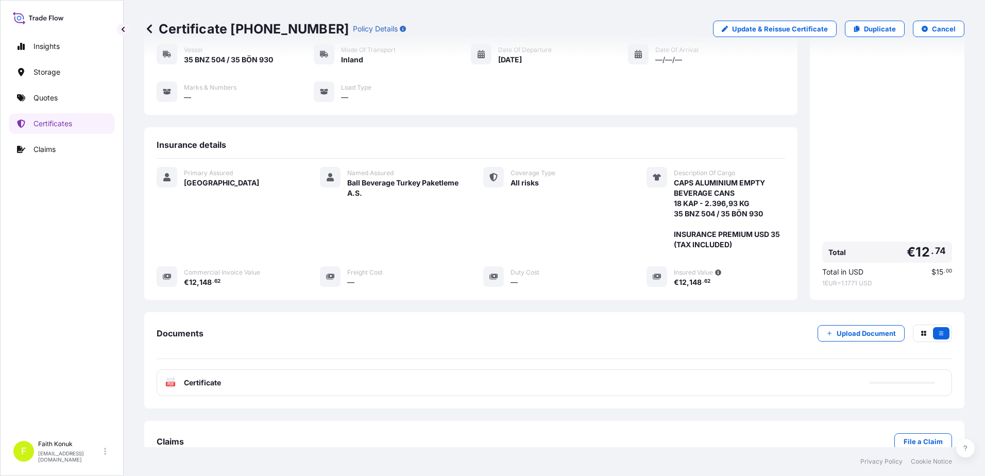
scroll to position [117, 0]
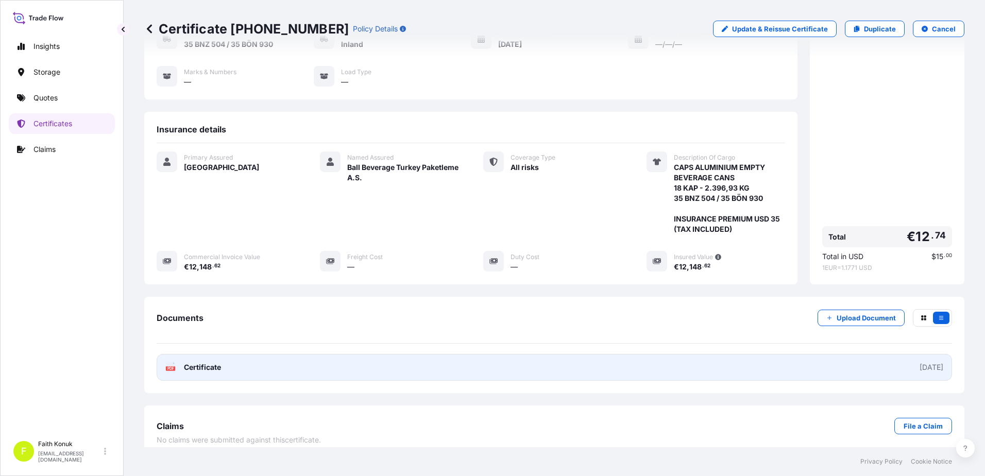
click at [186, 362] on span "Certificate" at bounding box center [202, 367] width 37 height 10
